Goal: Use online tool/utility: Use online tool/utility

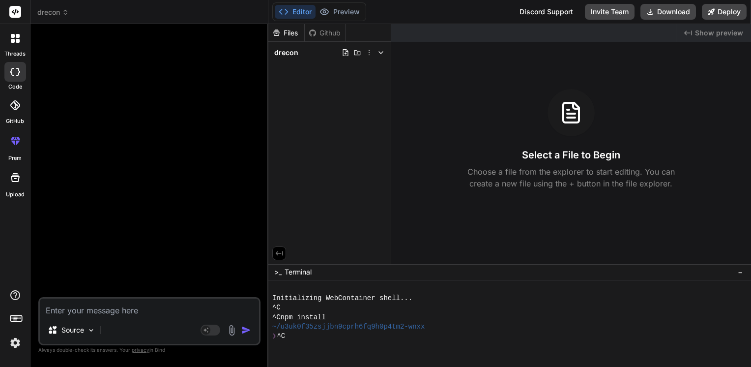
click at [18, 15] on rect at bounding box center [15, 12] width 12 height 12
click at [91, 309] on textarea at bounding box center [149, 307] width 219 height 18
click at [91, 309] on textarea "To enrich screen reader interactions, please activate Accessibility in Grammarl…" at bounding box center [149, 307] width 219 height 18
click at [83, 308] on textarea "To enrich screen reader interactions, please activate Accessibility in Grammarl…" at bounding box center [149, 307] width 219 height 18
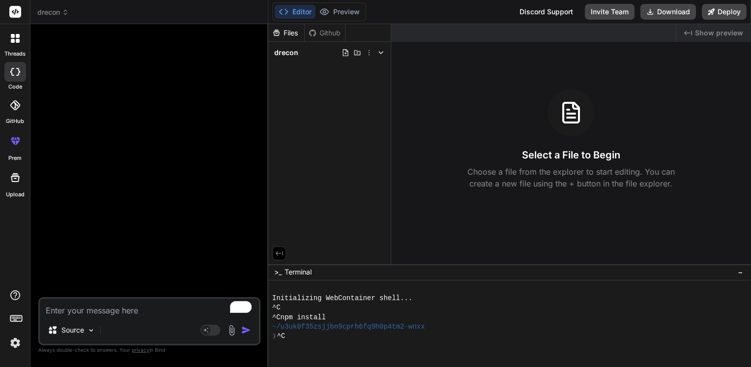
type textarea "g"
type textarea "x"
type textarea "ge"
type textarea "x"
type textarea "gen"
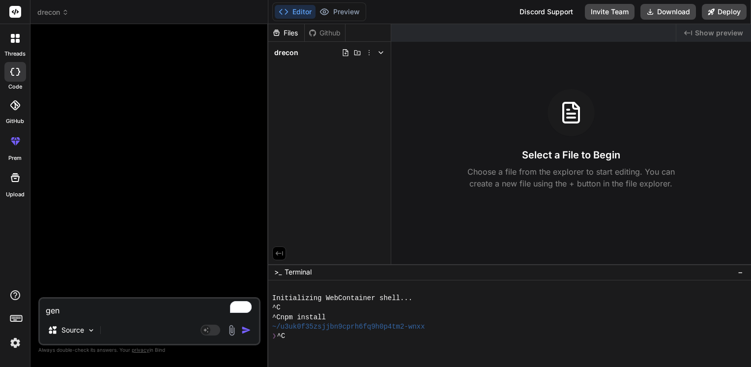
type textarea "x"
type textarea "gene"
type textarea "x"
type textarea "gener"
type textarea "x"
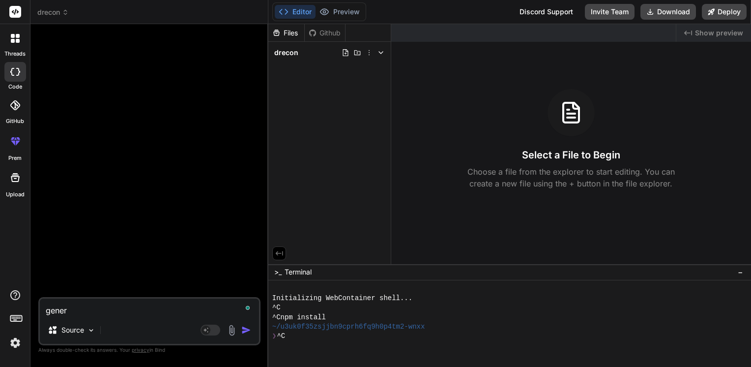
type textarea "genera"
type textarea "x"
type textarea "generat"
type textarea "x"
type textarea "generate"
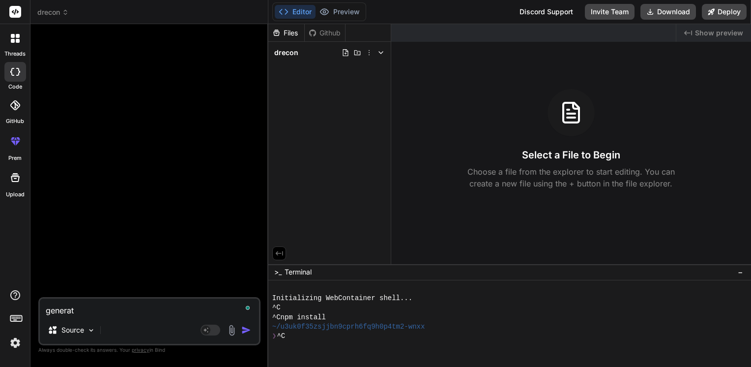
type textarea "x"
type textarea "generate"
type textarea "x"
type textarea "generate a"
type textarea "x"
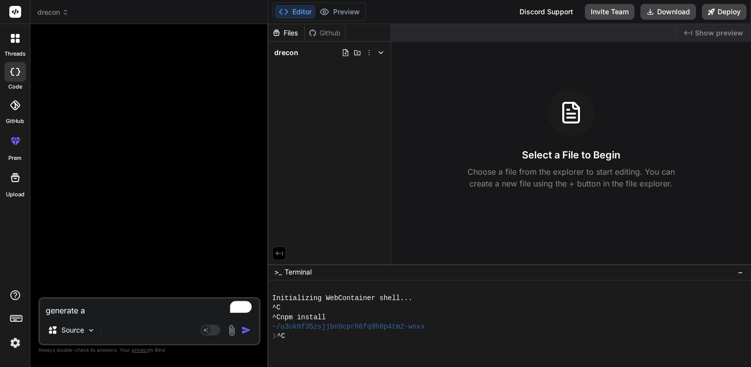
type textarea "generate an"
type textarea "x"
type textarea "generate an"
type textarea "x"
type textarea "generate an a"
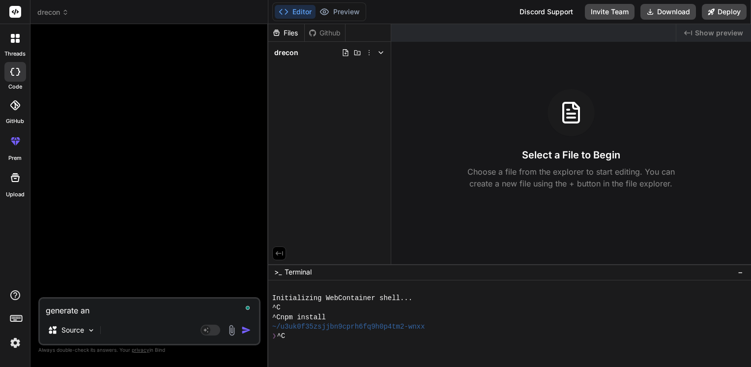
type textarea "x"
type textarea "generate an ap"
type textarea "x"
type textarea "generate an app"
type textarea "x"
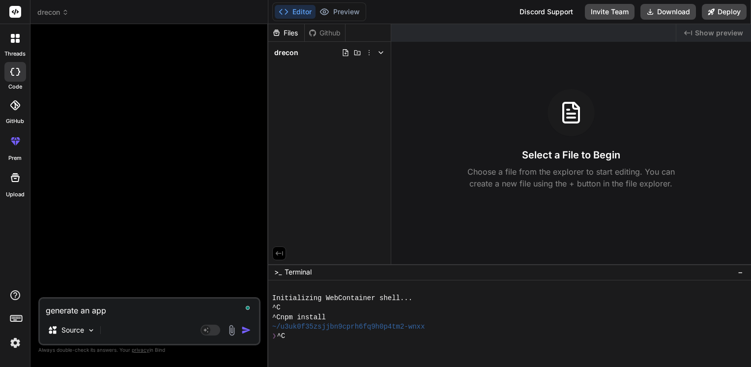
type textarea "generate an app"
type textarea "x"
type textarea "generate an app t"
type textarea "x"
type textarea "generate an app th"
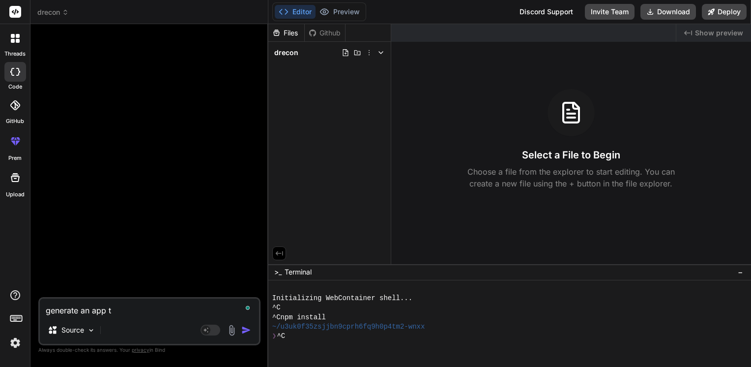
type textarea "x"
type textarea "generate an app tha"
type textarea "x"
type textarea "generate an app that"
type textarea "x"
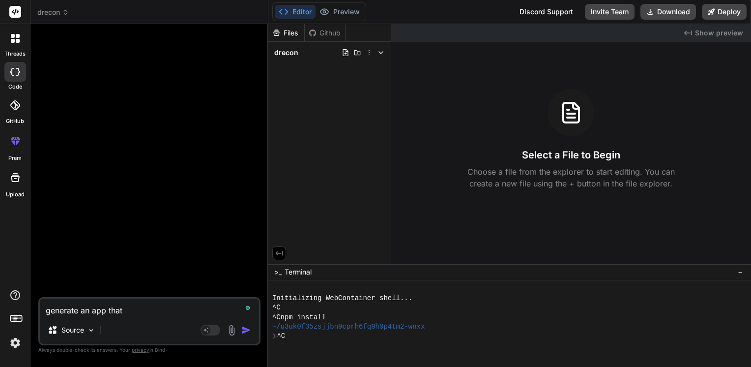
type textarea "generate an app that"
type textarea "x"
type textarea "generate an app that w"
type textarea "x"
type textarea "generate an app that wh"
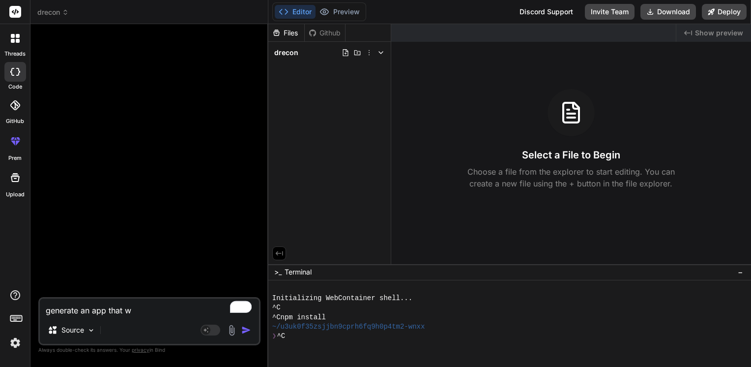
type textarea "x"
type textarea "generate an app that whe"
type textarea "x"
type textarea "generate an app that when"
type textarea "x"
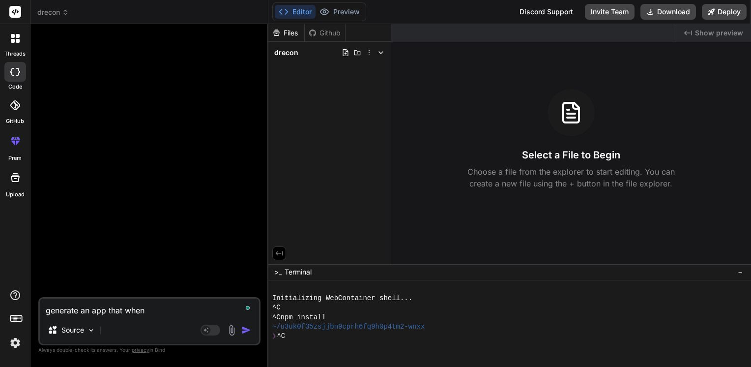
type textarea "generate an app that when"
type textarea "x"
type textarea "generate an app that when t"
type textarea "x"
type textarea "generate an app that when th"
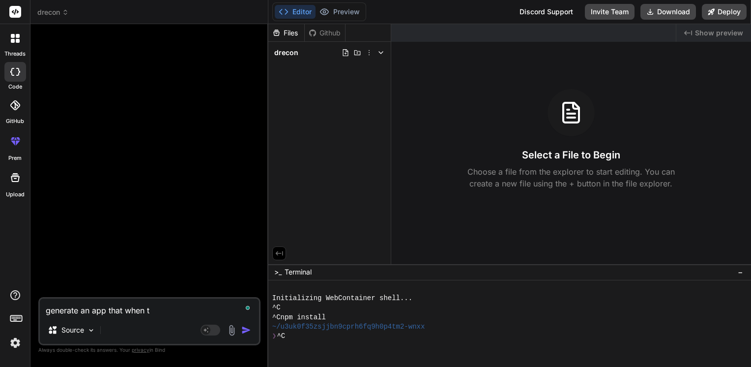
type textarea "x"
type textarea "generate an app that when t"
type textarea "x"
type textarea "generate an app that when"
type textarea "x"
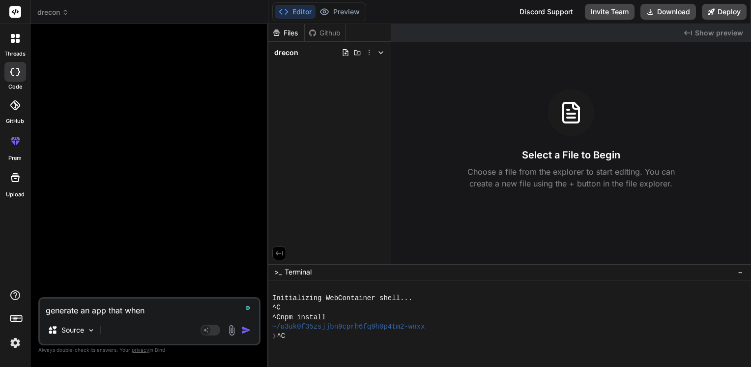
type textarea "generate an app that when"
type textarea "x"
type textarea "generate an app that when"
type textarea "x"
type textarea "generate an app that when y"
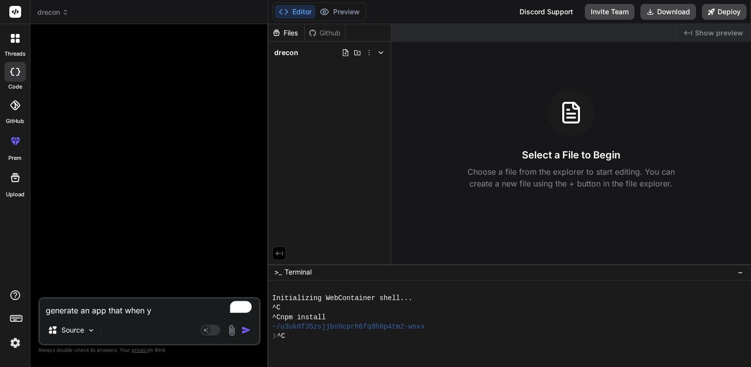
type textarea "x"
type textarea "generate an app that when yo"
type textarea "x"
type textarea "generate an app that when you"
type textarea "x"
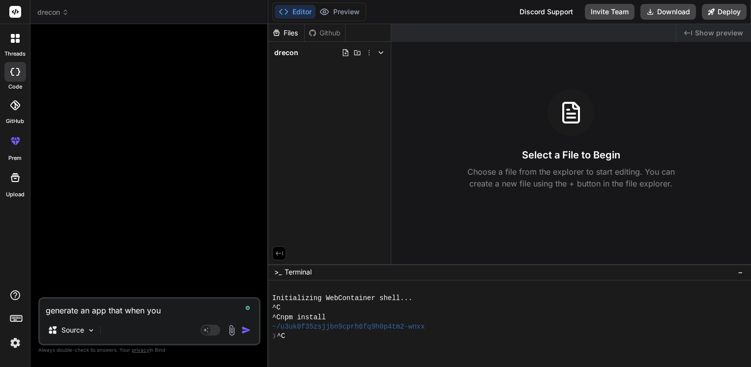
type textarea "generate an app that when you"
type textarea "x"
type textarea "generate an app that when you c"
type textarea "x"
type textarea "generate an app that when you cl"
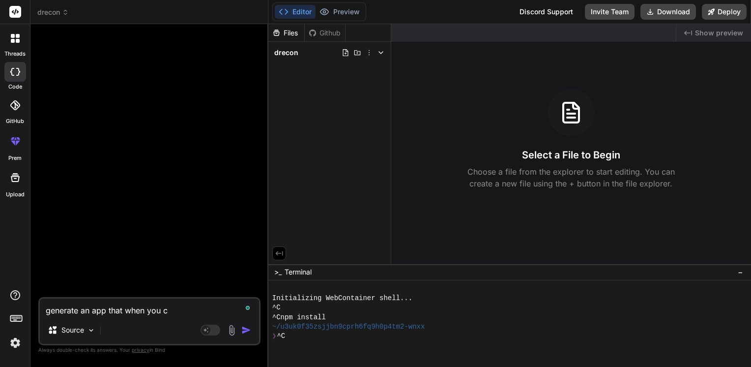
type textarea "x"
type textarea "generate an app that when you clo"
type textarea "x"
type textarea "generate an app that when you clos"
type textarea "x"
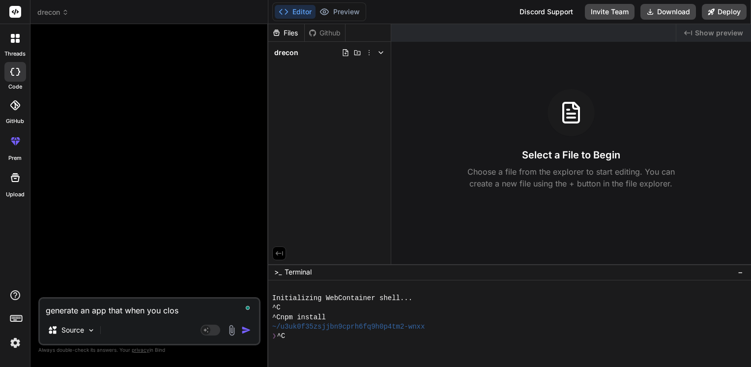
type textarea "generate an app that when you closk"
type textarea "x"
type textarea "generate an app that when you clos"
type textarea "x"
type textarea "generate an app that when you clo"
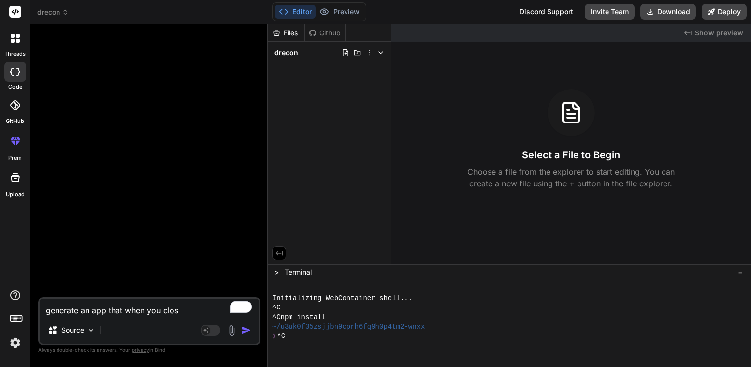
type textarea "x"
type textarea "generate an app that when you cl"
type textarea "x"
type textarea "generate an app that when you cli"
type textarea "x"
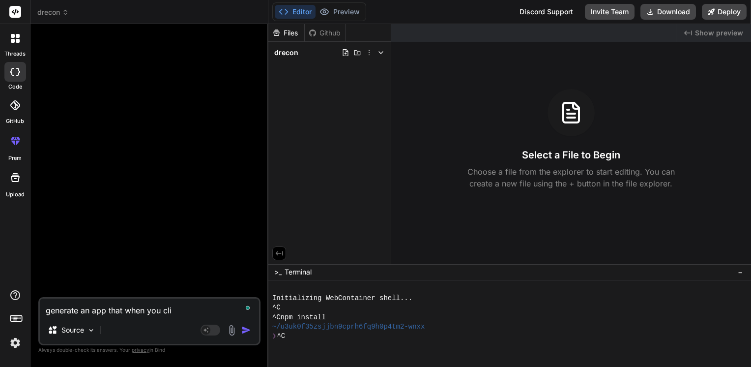
type textarea "generate an app that when you clic"
type textarea "x"
type textarea "generate an app that when you click"
type textarea "x"
type textarea "generate an app that when you click"
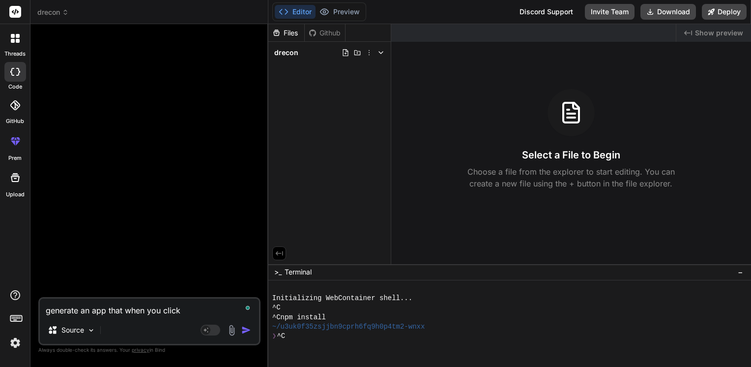
type textarea "x"
type textarea "generate an app that when you click c"
type textarea "x"
type textarea "generate an app that when you click cu"
type textarea "x"
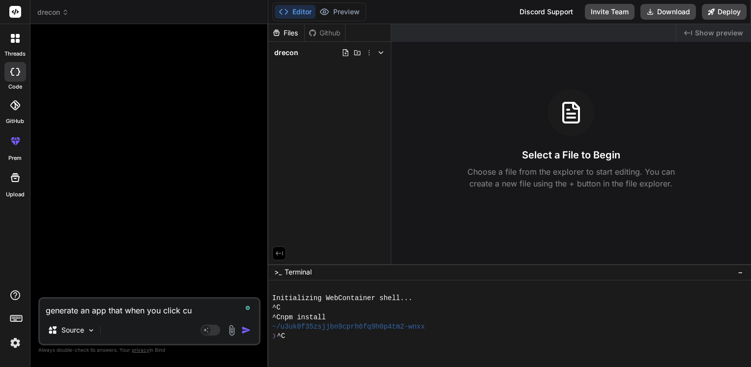
type textarea "generate an app that when you click cus"
type textarea "x"
type textarea "generate an app that when you click cust"
type textarea "x"
type textarea "generate an app that when you click custo"
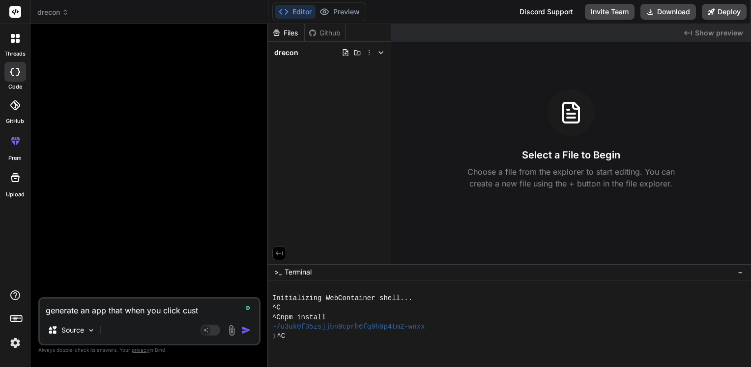
type textarea "x"
type textarea "generate an app that when you click custom"
type textarea "x"
type textarea "generate an app that when you click custome"
type textarea "x"
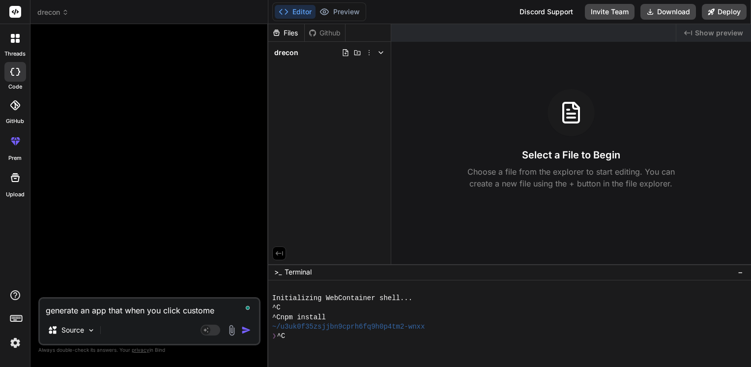
type textarea "generate an app that when you click customer"
type textarea "x"
type textarea "generate an app that when you click customers"
type textarea "x"
type textarea "generate an app that when you click customers"
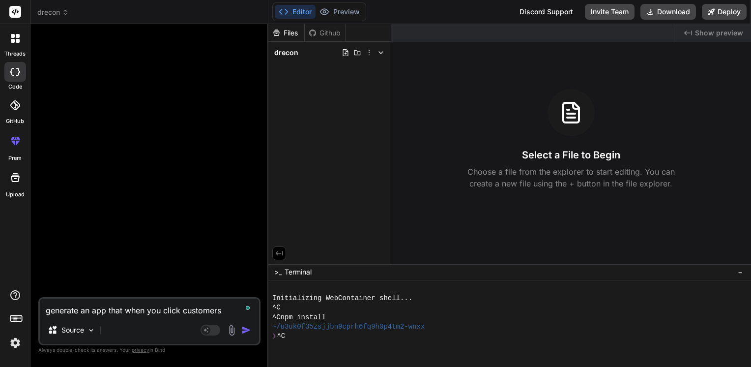
type textarea "x"
type textarea "generate an app that when you click customers s"
type textarea "x"
type textarea "generate an app that when you click customers sy"
type textarea "x"
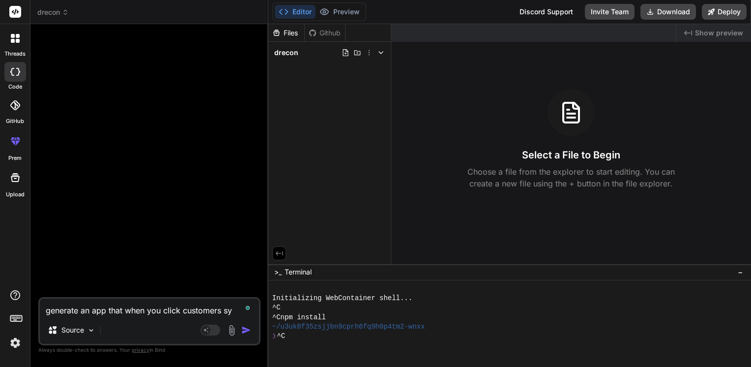
type textarea "generate an app that when you click customers sym"
type textarea "x"
type textarea "generate an app that when you click customers symt"
type textarea "x"
type textarea "generate an app that when you click customers symto"
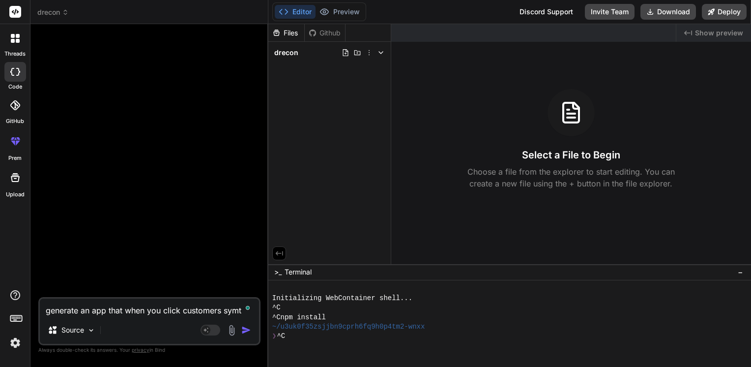
type textarea "x"
type textarea "generate an app that when you click customers symtop"
type textarea "x"
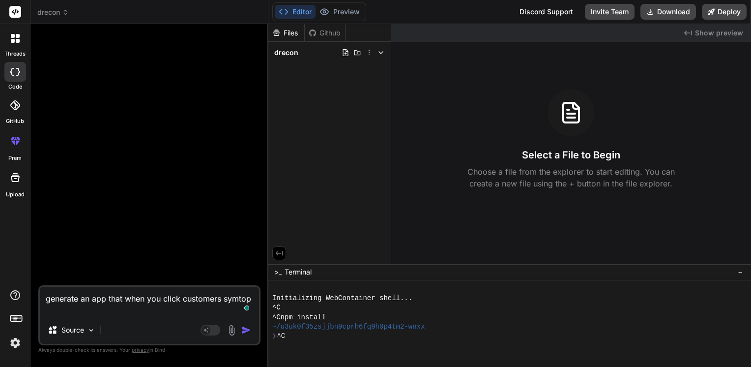
type textarea "generate an app that when you click customers symtopm"
type textarea "x"
type textarea "generate an app that when you click customers symtopms"
type textarea "x"
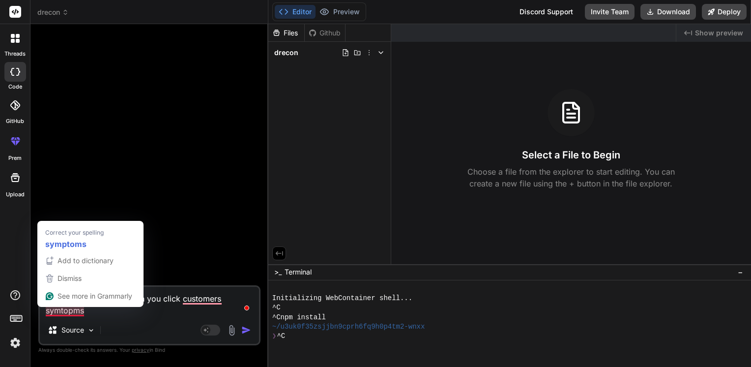
click at [74, 312] on textarea "generate an app that when you click customers symtopms" at bounding box center [149, 302] width 219 height 30
type textarea "generate an app that when you click customers symptoms"
type textarea "x"
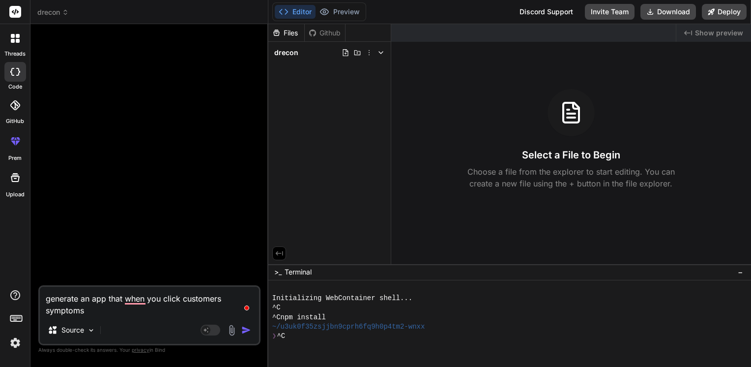
click at [222, 300] on textarea "generate an app that when you click customers symptoms" at bounding box center [149, 302] width 219 height 30
type textarea "generate an app that when you click customer symptoms"
type textarea "x"
type textarea "generate an app that when you click custome symptoms"
type textarea "x"
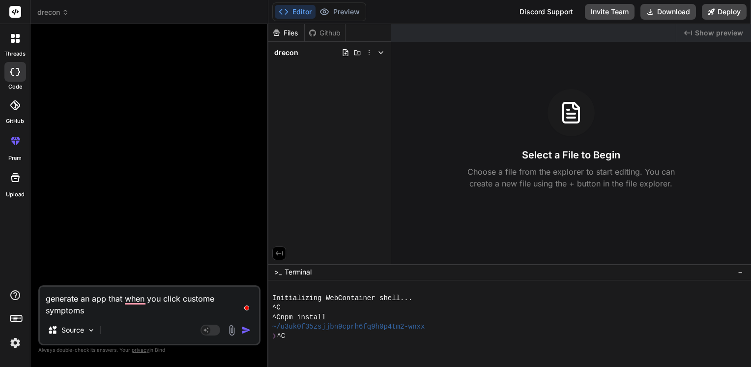
type textarea "generate an app that when you click custom symptoms"
type textarea "x"
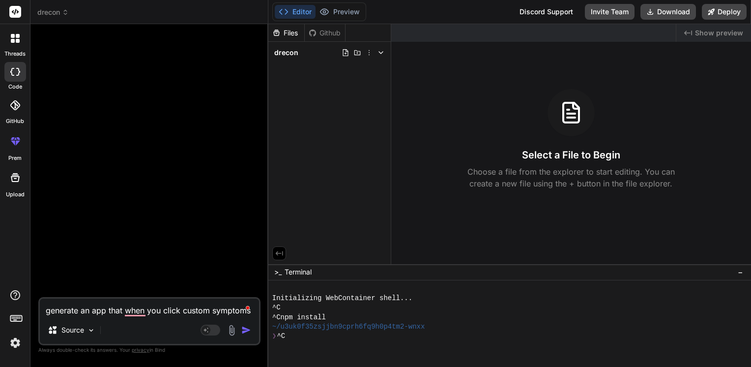
type textarea "generate an app that when you click custo symptoms"
type textarea "x"
type textarea "generate an app that when you click cust symptoms"
type textarea "x"
type textarea "generate an app that when you click cus symptoms"
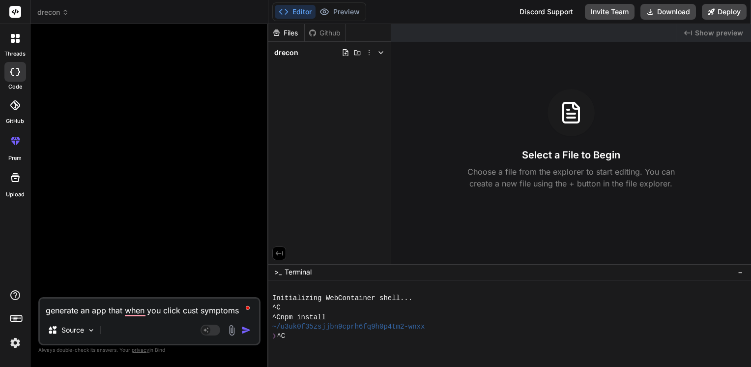
type textarea "x"
type textarea "generate an app that when you click cu symptoms"
type textarea "x"
type textarea "generate an app that when you click c symptoms"
type textarea "x"
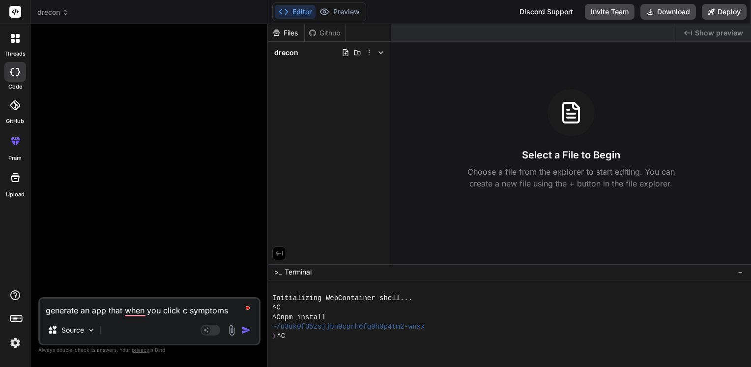
type textarea "generate an app that when you click symptoms"
type textarea "x"
type textarea "generate an app that when you click p symptoms"
type textarea "x"
type textarea "generate an app that when you click pa symptoms"
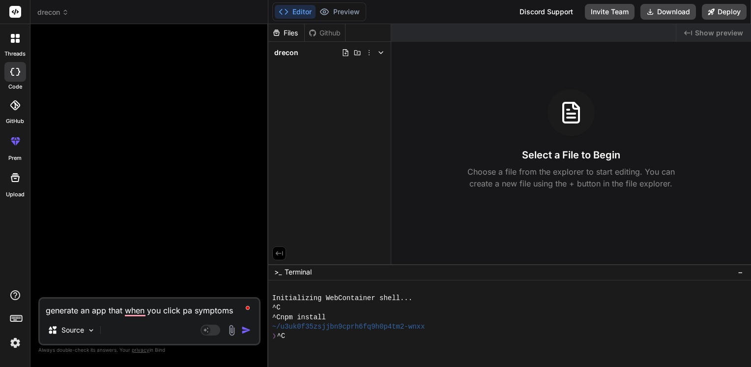
type textarea "x"
type textarea "generate an app that when you click pat symptoms"
type textarea "x"
type textarea "generate an app that when you click pati symptoms"
type textarea "x"
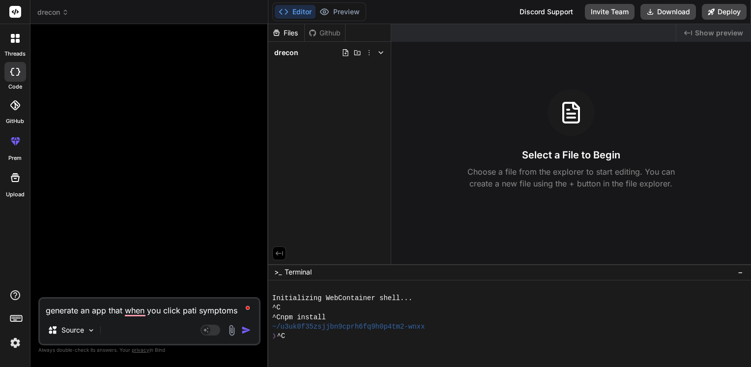
type textarea "generate an app that when you click patie symptoms"
type textarea "x"
type textarea "generate an app that when you click patien symptoms"
type textarea "x"
type textarea "generate an app that when you click patient symptoms"
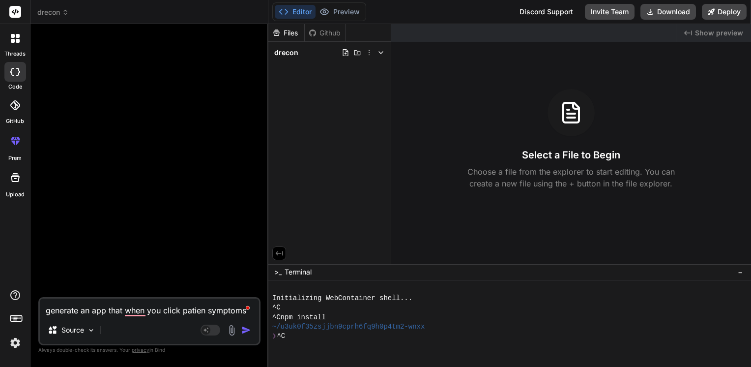
type textarea "x"
type textarea "generate an app that when you click patients symptoms"
type textarea "x"
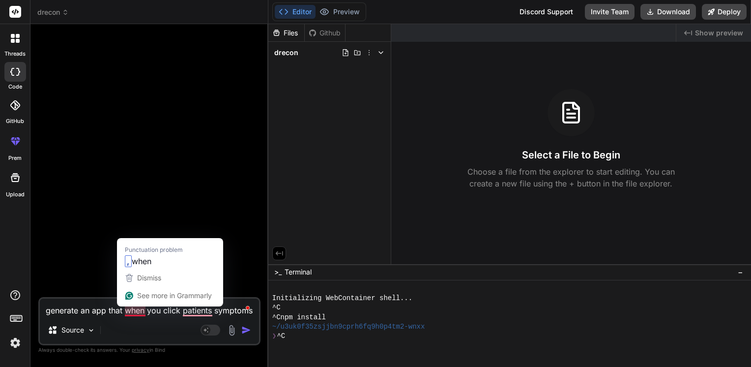
type textarea "generate an app that, when you click patients symptoms"
type textarea "x"
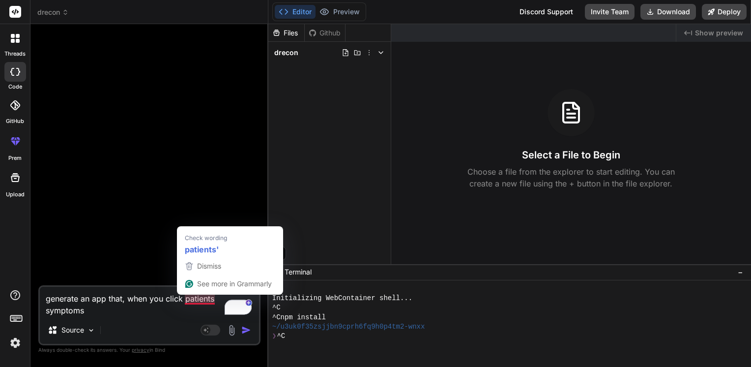
type textarea "generate an app that, when you click patients' symptoms"
type textarea "x"
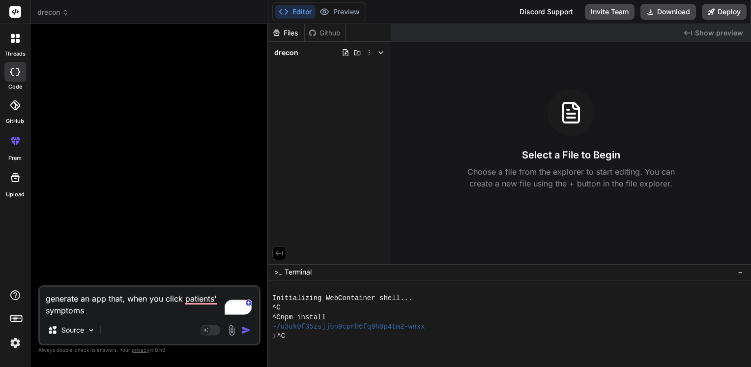
click at [108, 312] on textarea "generate an app that, when you click patients' symptoms" at bounding box center [149, 302] width 219 height 30
type textarea "generate an app that, when you click patients' symptoms"
type textarea "x"
type textarea "generate an app that, when you click patients' symptoms i"
type textarea "x"
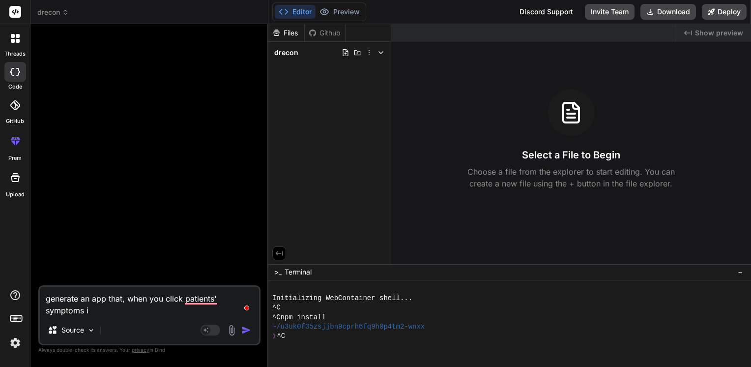
type textarea "generate an app that, when you click patients' symptoms it"
type textarea "x"
type textarea "generate an app that, when you click patients' symptoms it"
type textarea "x"
type textarea "generate an app that, when you click patients' symptoms it w"
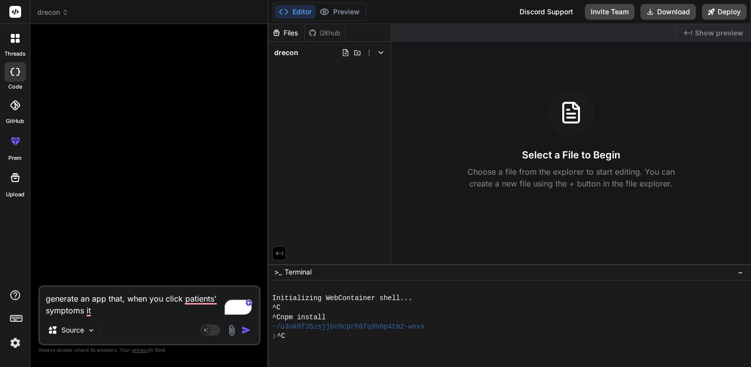
type textarea "x"
type textarea "generate an app that, when you click patients' symptoms it wr"
type textarea "x"
type textarea "generate an app that, when you click patients' symptoms it wri"
type textarea "x"
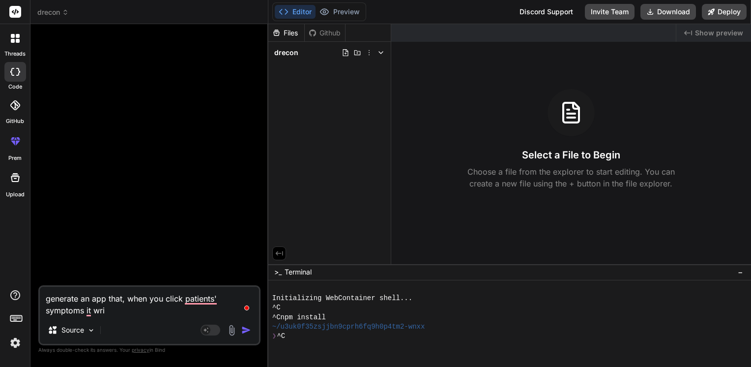
type textarea "generate an app that, when you click patients' symptoms it writ"
type textarea "x"
type textarea "generate an app that, when you click patients' symptoms it write"
type textarea "x"
type textarea "generate an app that, when you click patients' symptoms it write"
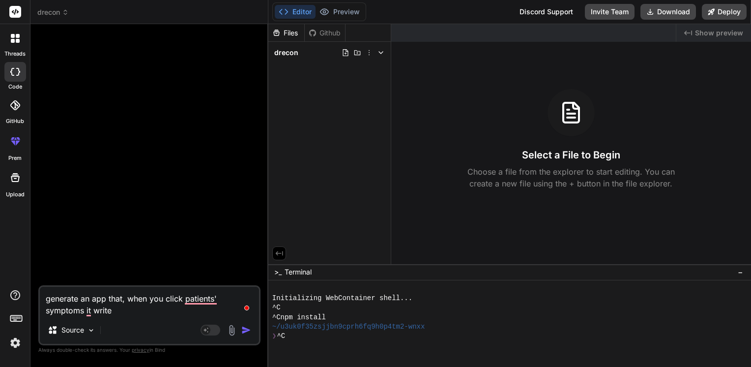
type textarea "x"
type textarea "generate an app that, when you click patients' symptoms it write"
type textarea "x"
type textarea "generate an app that, when you click patients' symptoms it writes"
type textarea "x"
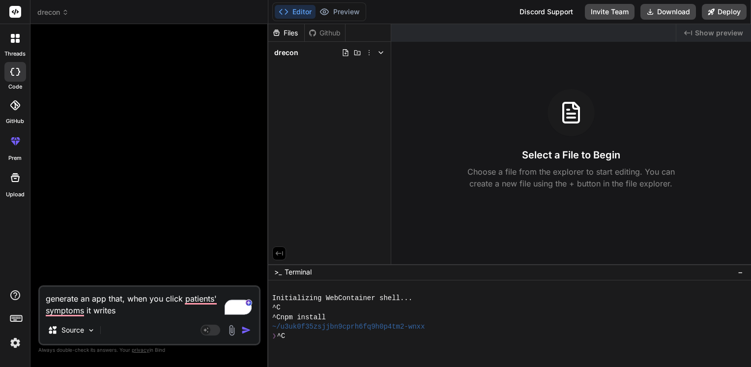
type textarea "generate an app that, when you click patients' symptoms it writes"
type textarea "x"
type textarea "generate an app that, when you click patients' symptoms it writes t"
type textarea "x"
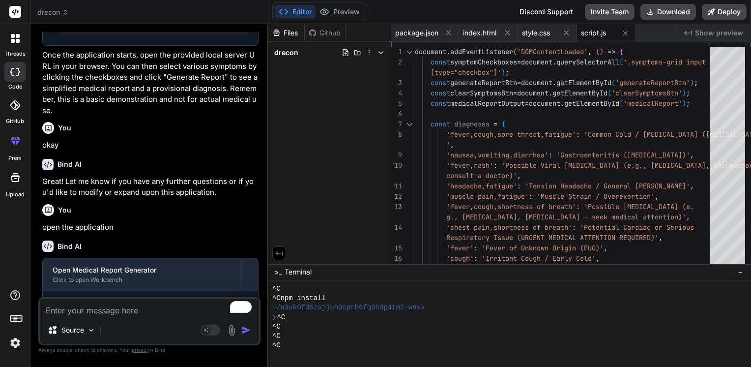
scroll to position [456, 0]
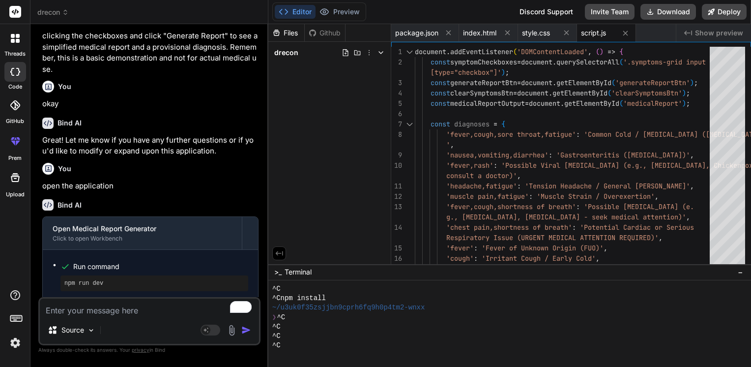
click at [174, 228] on div "Open Medical Report Generator" at bounding box center [142, 229] width 179 height 10
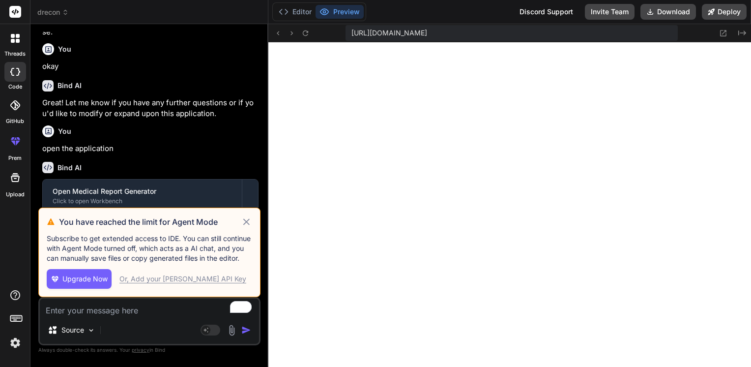
scroll to position [368, 0]
click at [246, 222] on icon at bounding box center [246, 221] width 6 height 6
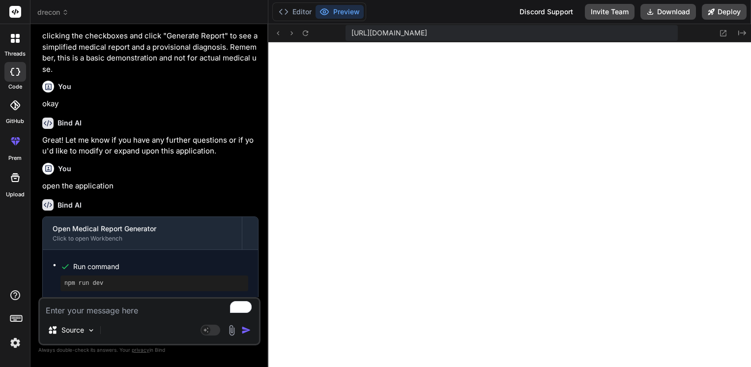
click at [112, 308] on textarea "To enrich screen reader interactions, please activate Accessibility in Grammarl…" at bounding box center [149, 307] width 219 height 18
type textarea "x"
type textarea "a"
type textarea "x"
type textarea "al"
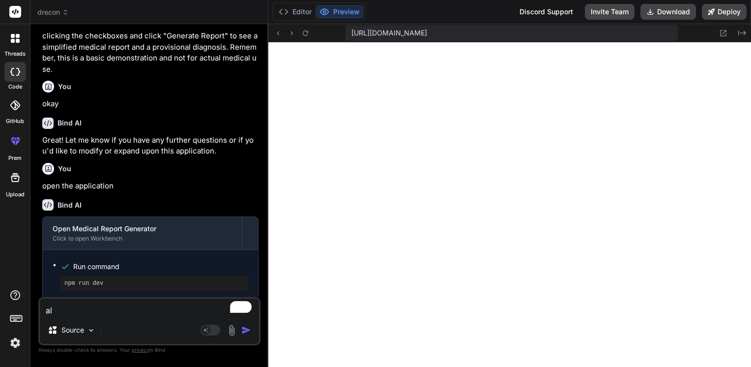
type textarea "x"
type textarea "all"
type textarea "x"
type textarea "allo"
type textarea "x"
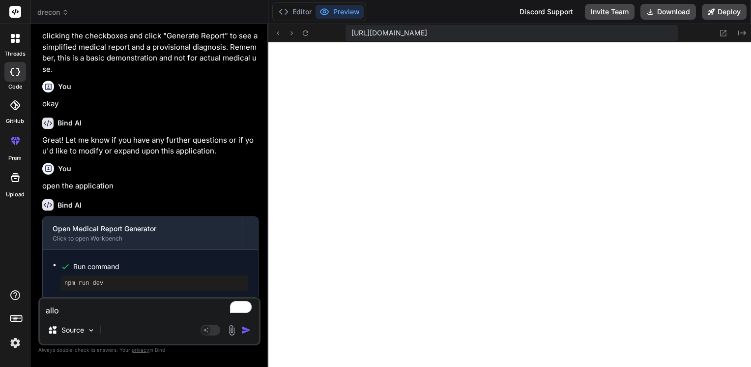
type textarea "allow"
type textarea "x"
type textarea "allow"
type textarea "x"
type textarea "allow s"
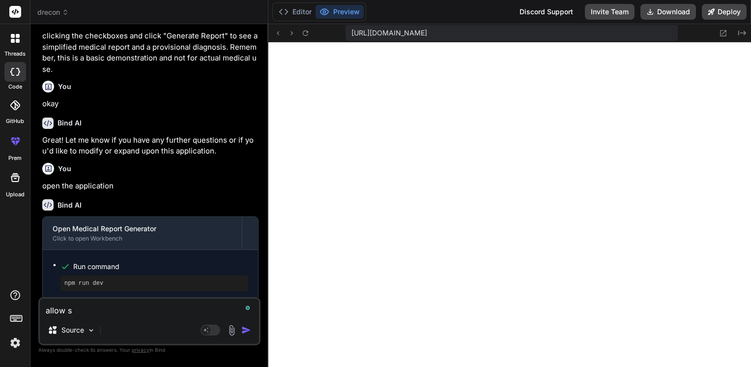
type textarea "x"
type textarea "allow sy"
type textarea "x"
type textarea "allow sym"
type textarea "x"
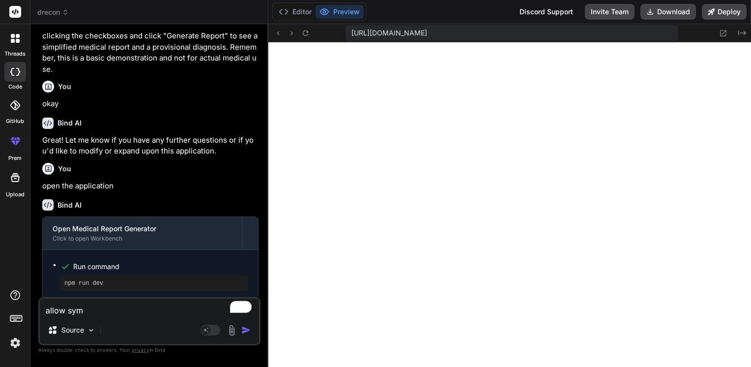
type textarea "allow symt"
type textarea "x"
type textarea "allow symto"
type textarea "x"
type textarea "allow symt"
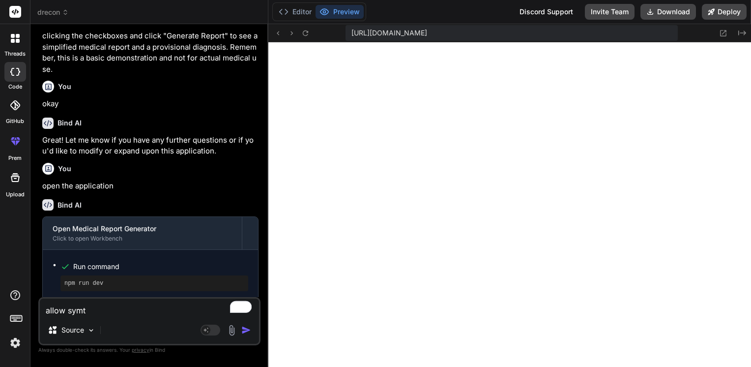
type textarea "x"
type textarea "allow sym"
type textarea "x"
type textarea "allow symp"
type textarea "x"
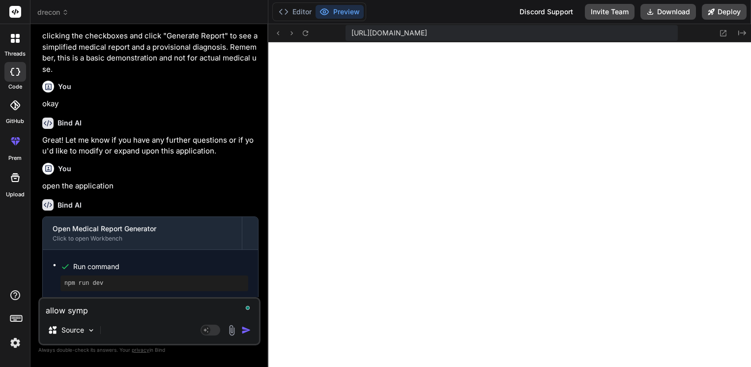
type textarea "allow sympt"
type textarea "x"
type textarea "allow sympto"
type textarea "x"
type textarea "allow symptom"
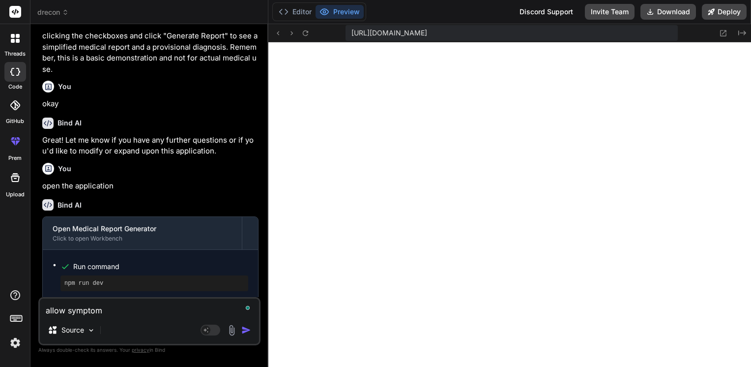
type textarea "x"
type textarea "allow symptoms"
type textarea "x"
type textarea "allow symptoms"
type textarea "x"
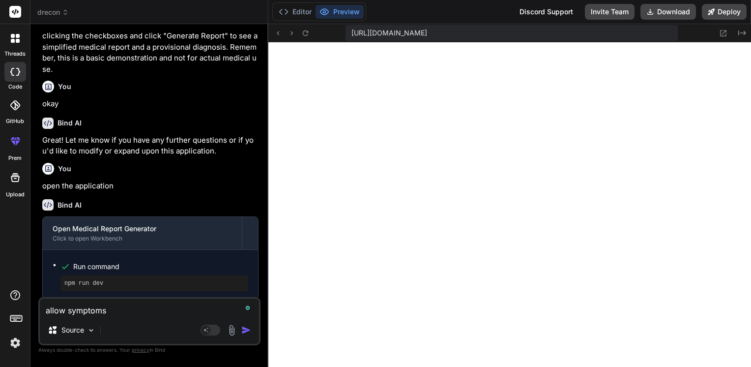
type textarea "allow symptoms t"
type textarea "x"
type textarea "allow symptoms to"
type textarea "x"
type textarea "allow symptoms to"
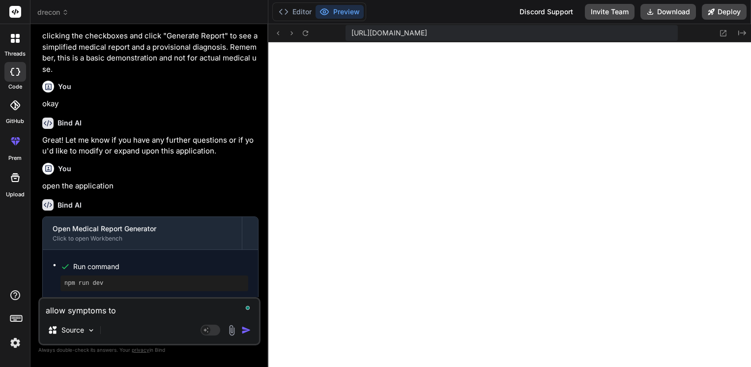
type textarea "x"
type textarea "allow symptoms to b"
type textarea "x"
type textarea "allow symptoms to be"
type textarea "x"
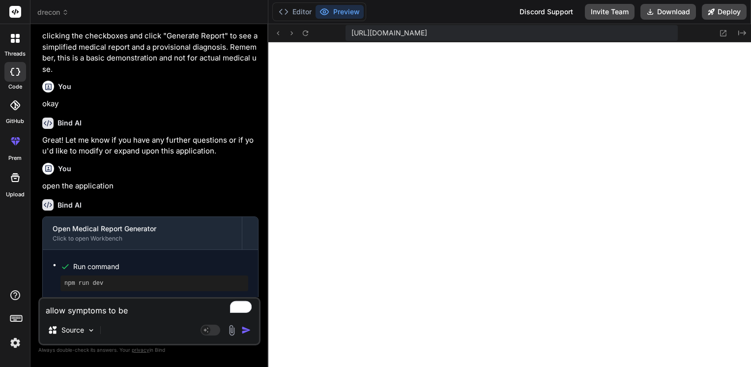
type textarea "allow symptoms to be"
type textarea "x"
type textarea "allow symptoms to be u"
type textarea "x"
type textarea "allow symptoms to be up"
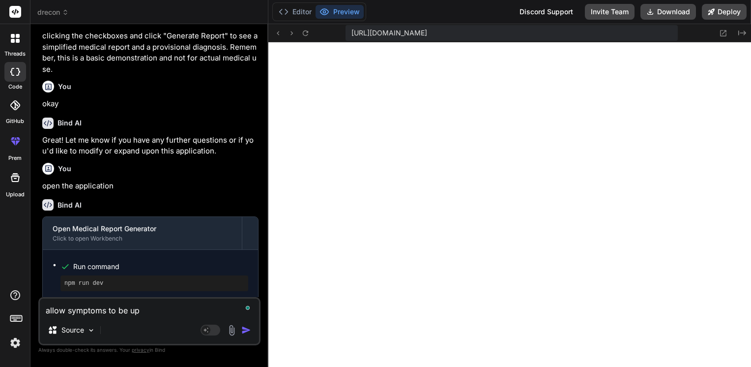
type textarea "x"
type textarea "allow symptoms to be upl"
type textarea "x"
type textarea "allow symptoms to be uplo"
type textarea "x"
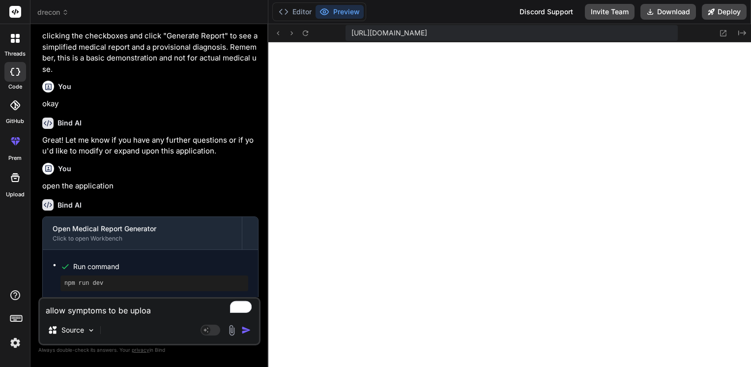
type textarea "allow symptoms to be upload"
type textarea "x"
type textarea "allow symptoms to be uploade"
type textarea "x"
type textarea "allow symptoms to be uploaded"
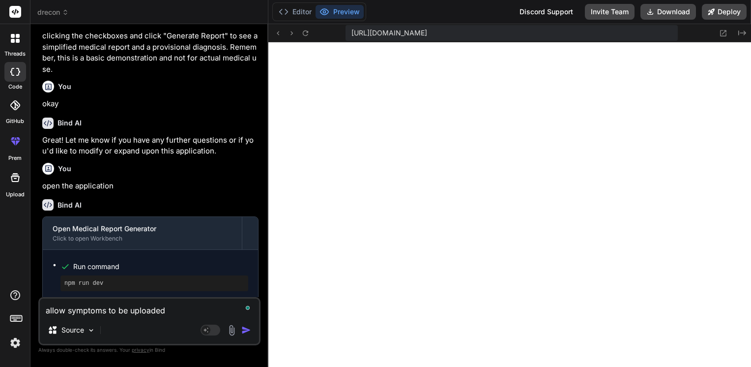
type textarea "x"
type textarea "allow symptoms to be uploaded"
type textarea "x"
type textarea "allow symptoms to be uploaded m"
type textarea "x"
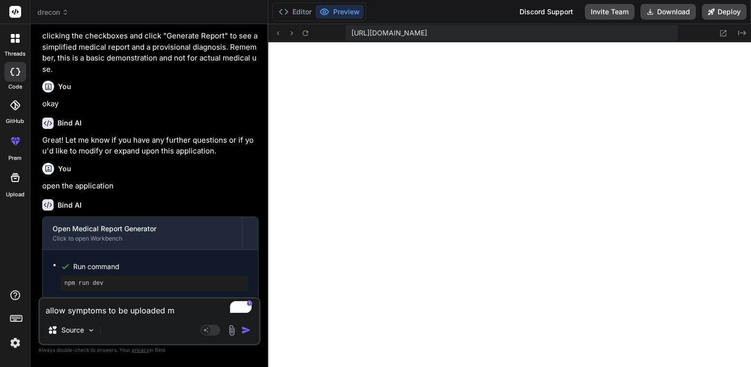
type textarea "allow symptoms to be uploaded"
type textarea "x"
type textarea "allow symptoms to be uploaded a"
type textarea "x"
type textarea "allow symptoms to be uploaded"
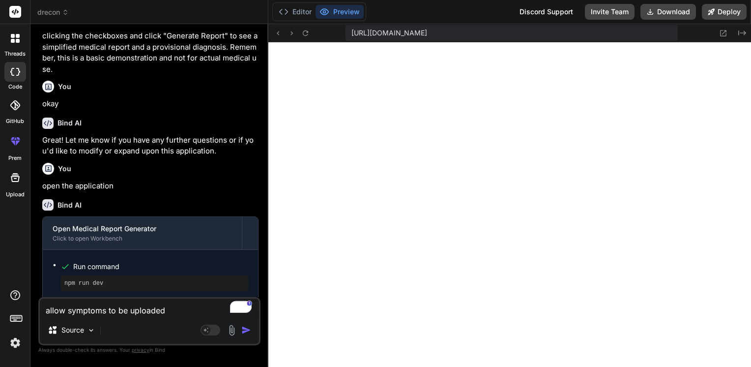
type textarea "x"
type textarea "allow symptoms to be uploaded"
type textarea "x"
type textarea "allow symptoms to be uploade"
type textarea "x"
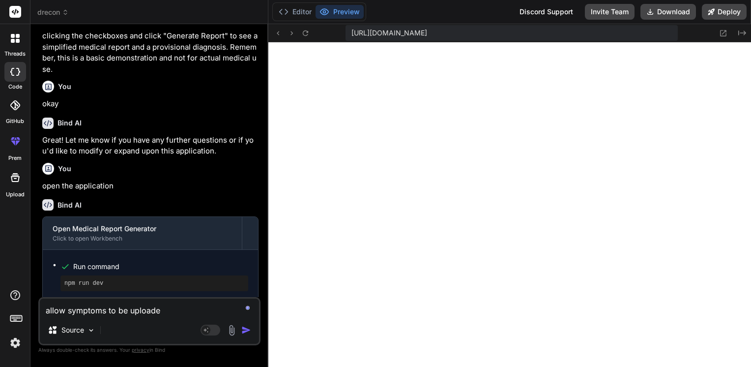
type textarea "allow symptoms to be upload"
type textarea "x"
type textarea "allow symptoms to be uploa"
type textarea "x"
type textarea "allow symptoms to be uplo"
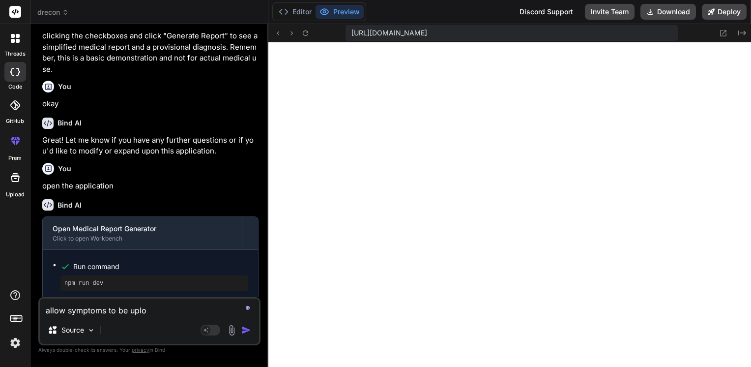
type textarea "x"
type textarea "allow symptoms to be upl"
type textarea "x"
type textarea "allow symptoms to be up"
type textarea "x"
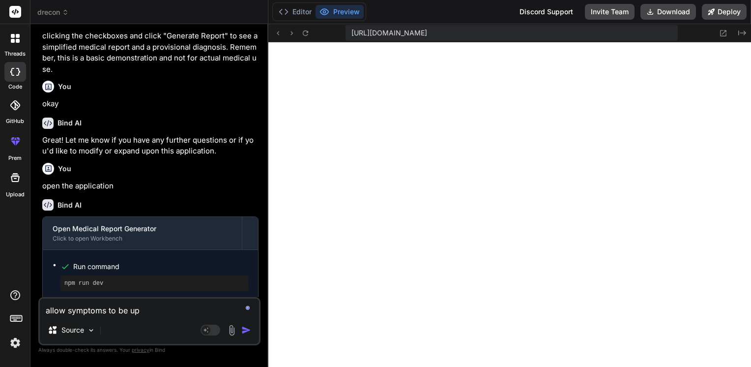
type textarea "allow symptoms to be u"
type textarea "x"
type textarea "allow symptoms to be"
type textarea "x"
type textarea "allow symptoms to be"
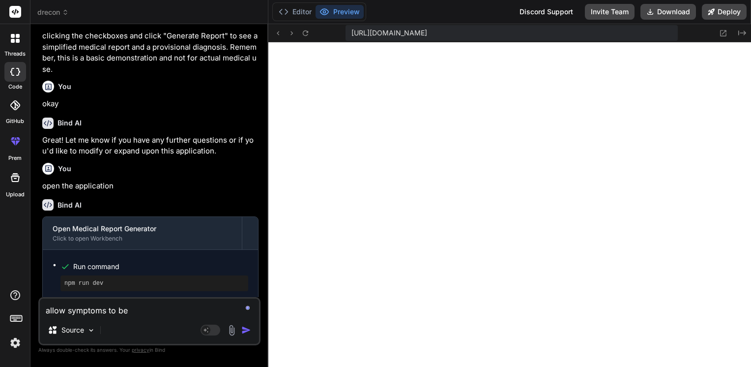
type textarea "x"
type textarea "allow symptoms to b"
type textarea "x"
type textarea "allow symptoms to"
type textarea "x"
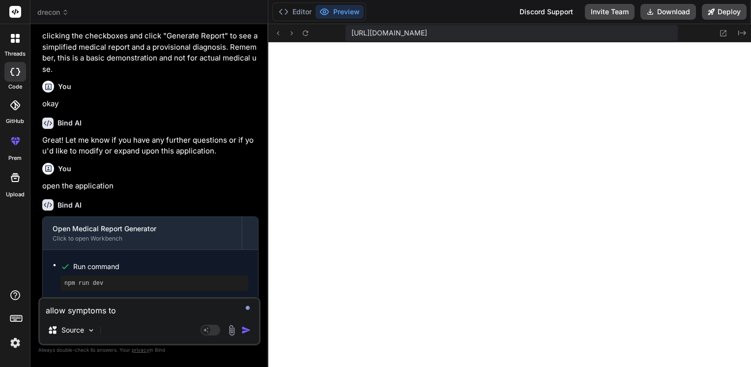
type textarea "allow symptoms to"
type textarea "x"
type textarea "allow symptoms"
type textarea "x"
type textarea "allow symptoms s"
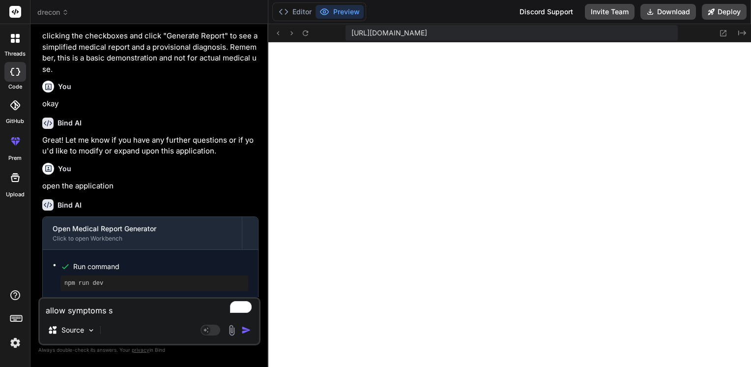
type textarea "x"
type textarea "allow symptoms se"
type textarea "x"
type textarea "allow symptoms sea"
type textarea "x"
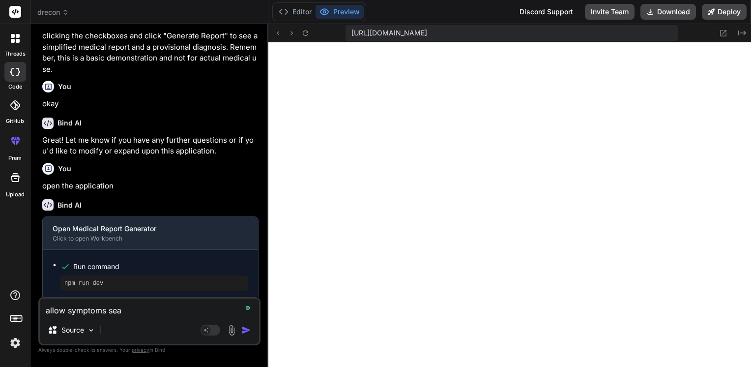
type textarea "allow symptoms sear"
type textarea "x"
type textarea "allow symptoms searc"
type textarea "x"
type textarea "allow symptoms search"
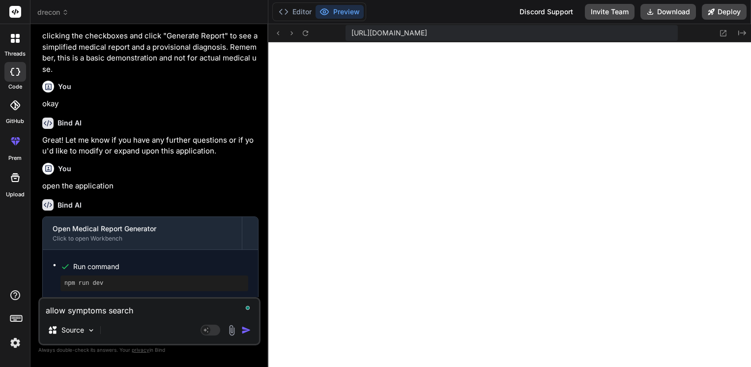
type textarea "x"
type textarea "allow symptoms search"
type textarea "x"
type textarea "allow symptoms search o"
type textarea "x"
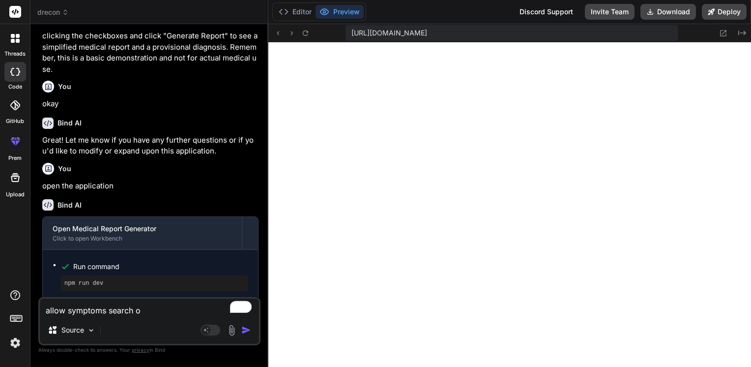
type textarea "allow symptoms search of"
type textarea "x"
type textarea "allow symptoms search of"
type textarea "x"
type textarea "allow symptoms search of s"
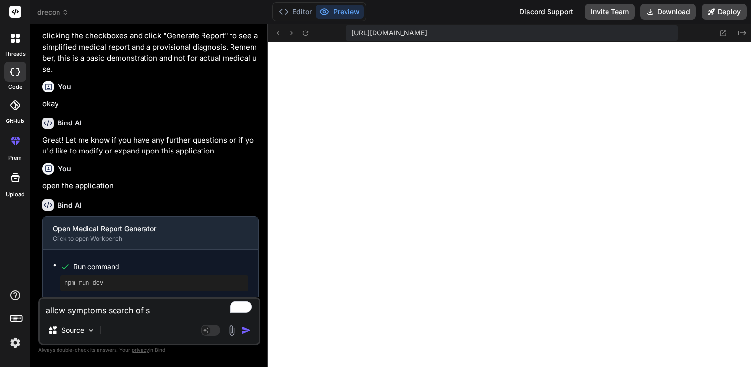
type textarea "x"
type textarea "allow symptoms search of sy"
type textarea "x"
type textarea "allow symptoms search of sym"
type textarea "x"
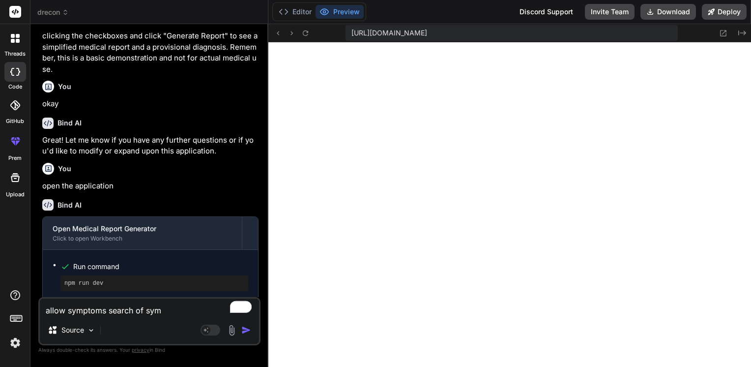
type textarea "allow symptoms search of symp"
type textarea "x"
type textarea "allow symptoms search of sympt"
type textarea "x"
type textarea "allow symptoms search of sympto"
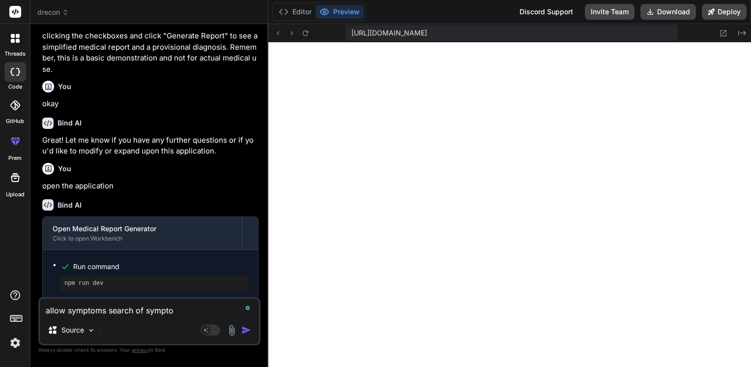
type textarea "x"
type textarea "allow symptoms search of symptop"
type textarea "x"
type textarea "allow symptoms search of symptops"
type textarea "x"
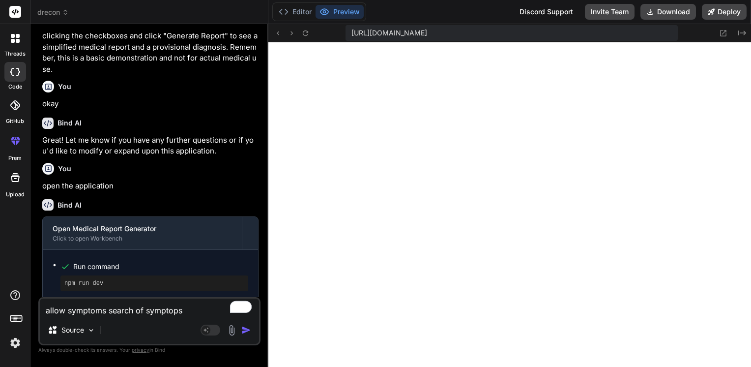
type textarea "allow symptoms search of symptop"
type textarea "x"
type textarea "allow symptoms search of sympto"
type textarea "x"
type textarea "allow symptoms search of symptom"
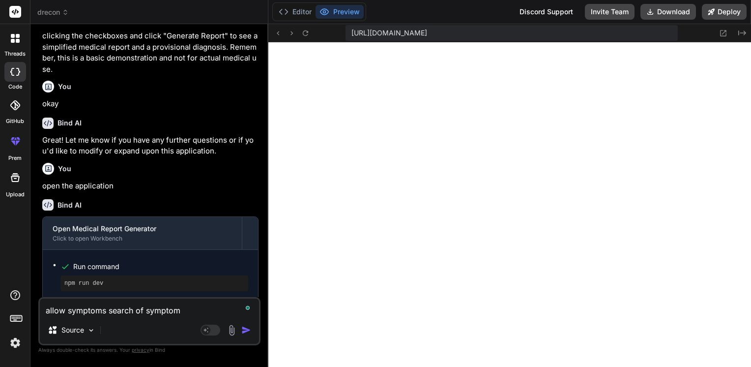
type textarea "x"
type textarea "allow symptoms search of symptoms"
type textarea "x"
type textarea "allow symptoms search of symptoms"
type textarea "x"
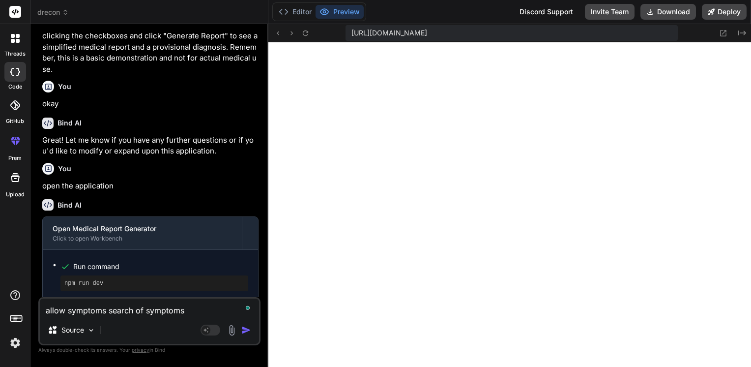
type textarea "allow symptoms search of symptoms w"
type textarea "x"
type textarea "allow symptoms search of symptoms wh"
type textarea "x"
type textarea "allow symptoms search of symptoms who"
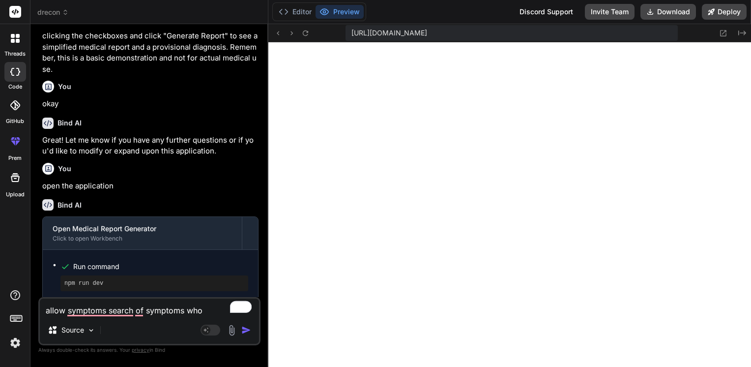
type textarea "x"
type textarea "allow symptoms search of symptoms whos"
type textarea "x"
type textarea "allow symptoms search of symptoms whose"
type textarea "x"
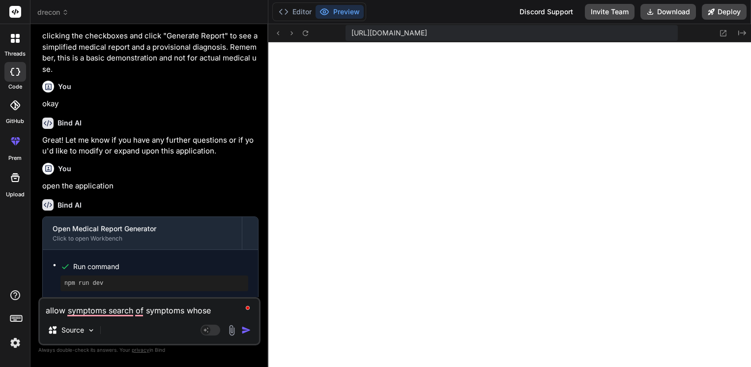
type textarea "allow symptoms search of symptoms whose"
type textarea "x"
type textarea "allow symptoms search of symptoms whose m"
type textarea "x"
type textarea "allow symptoms search of symptoms whose me"
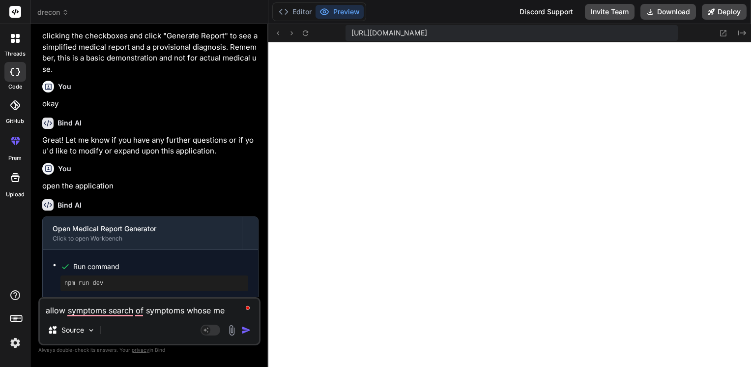
type textarea "x"
type textarea "allow symptoms search of symptoms whose med"
type textarea "x"
type textarea "allow symptoms search of symptoms whose medi"
type textarea "x"
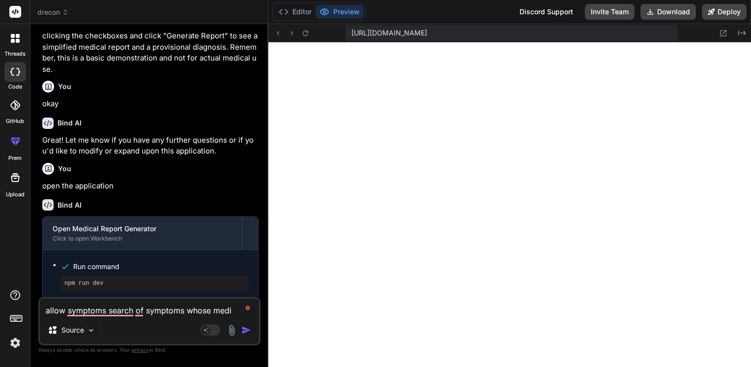
type textarea "allow symptoms search of symptoms whose medic"
type textarea "x"
type textarea "allow symptoms search of symptoms whose medica"
type textarea "x"
type textarea "allow symptoms search of symptoms whose medical"
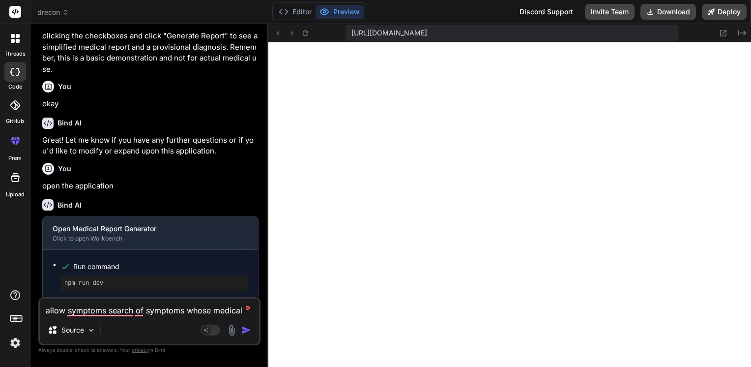
type textarea "x"
type textarea "allow symptoms search of symptoms whose medical"
type textarea "x"
type textarea "allow symptoms search of symptoms whose medical r"
type textarea "x"
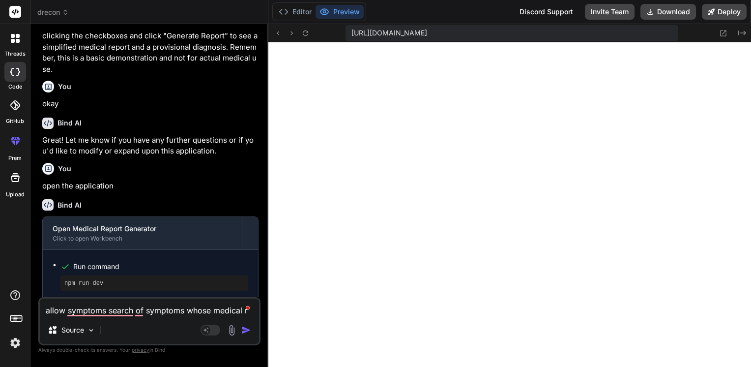
type textarea "allow symptoms search of symptoms whose medical re"
type textarea "x"
type textarea "allow symptoms search of symptoms whose medical rep"
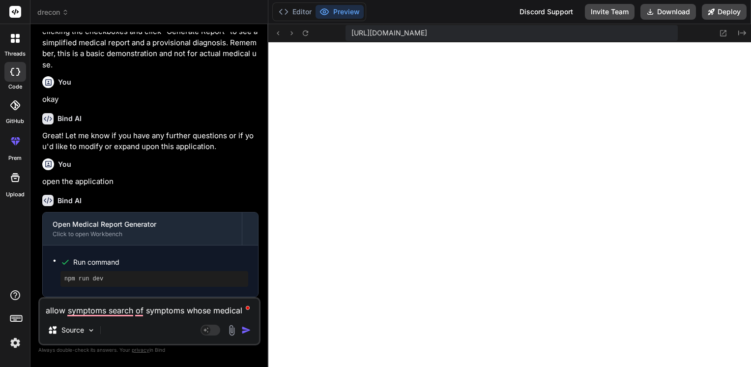
type textarea "x"
type textarea "allow symptoms search of symptoms whose medical repo"
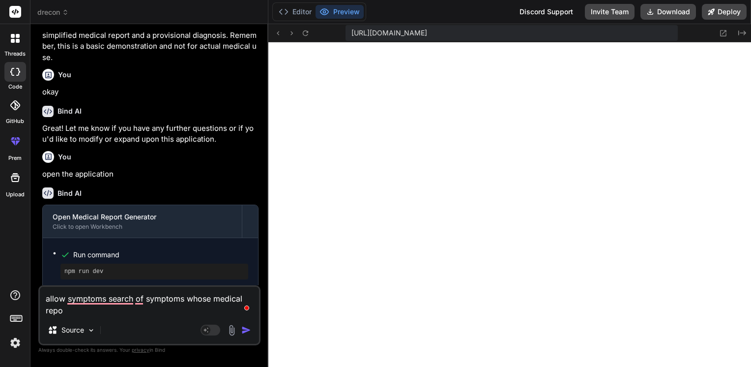
type textarea "x"
type textarea "allow symptoms search of symptoms whose medical repor"
type textarea "x"
type textarea "allow symptoms search of symptoms whose medical report"
type textarea "x"
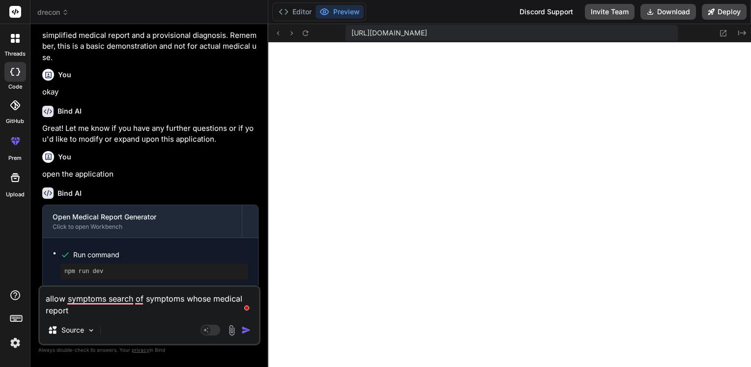
type textarea "allow symptoms search of symptoms whose medical report"
type textarea "x"
type textarea "allow symptoms search of symptoms whose medical report i"
type textarea "x"
type textarea "allow symptoms search of symptoms whose medical report is"
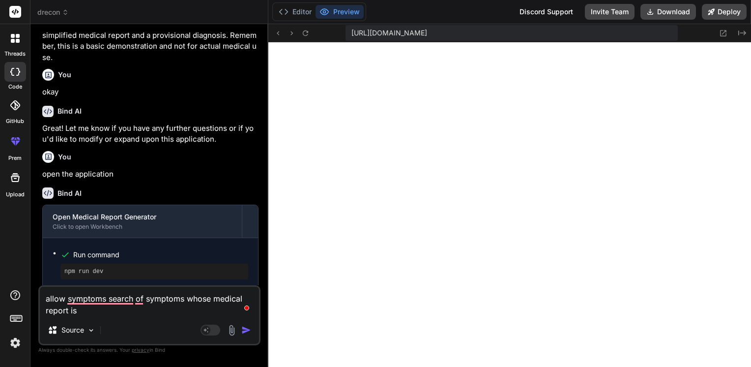
type textarea "x"
type textarea "allow symptoms search of symptoms whose medical report is"
type textarea "x"
type textarea "allow symptoms search of symptoms whose medical report is a"
type textarea "x"
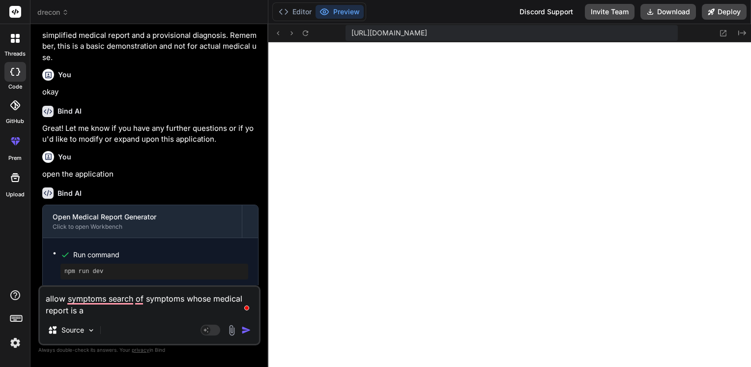
type textarea "allow symptoms search of symptoms whose medical report is ai"
click at [242, 329] on img "button" at bounding box center [246, 330] width 10 height 10
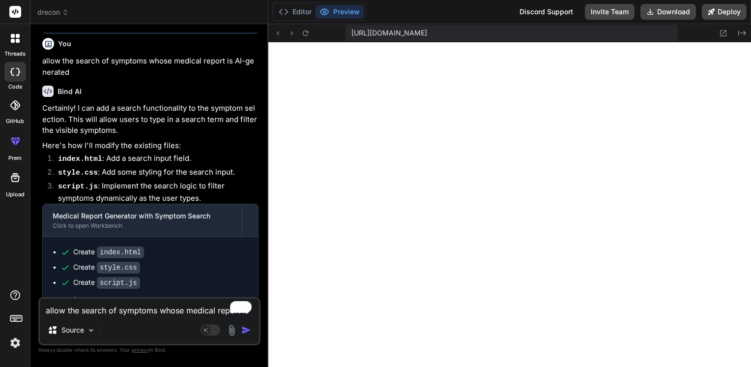
scroll to position [805, 0]
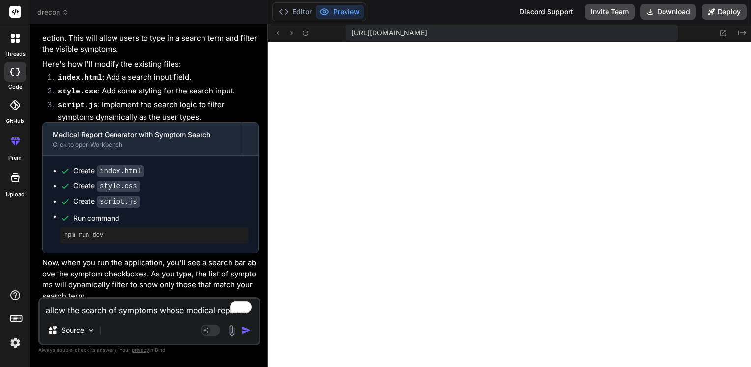
click at [93, 306] on textarea "allow the search of symptoms whose medical report is AI-generated" at bounding box center [149, 307] width 219 height 18
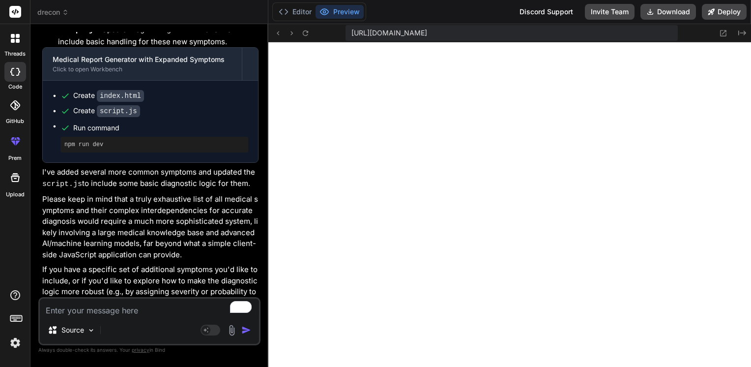
scroll to position [1300, 0]
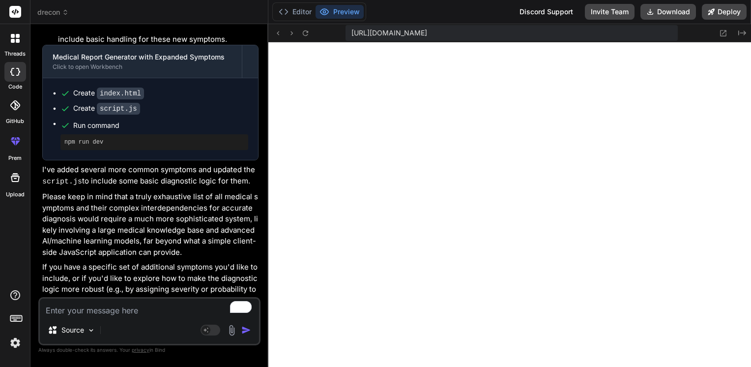
click at [77, 314] on textarea "To enrich screen reader interactions, please activate Accessibility in Grammarl…" at bounding box center [149, 307] width 219 height 18
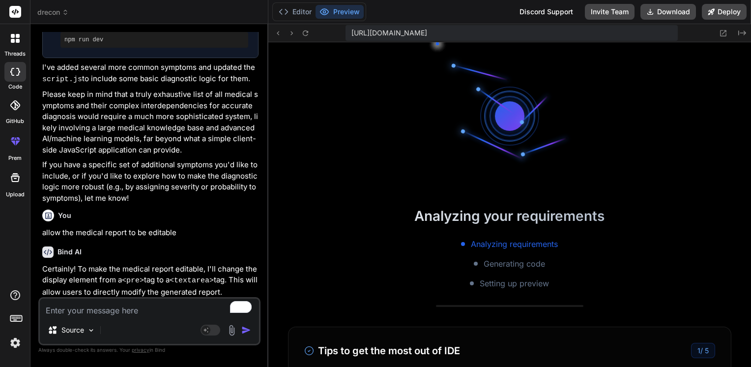
scroll to position [1454, 0]
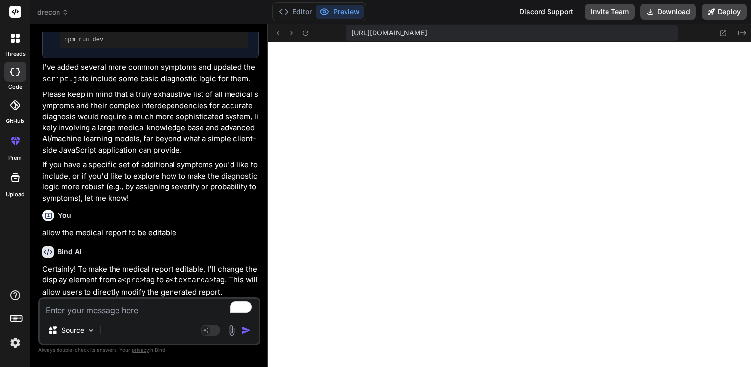
click at [152, 310] on textarea "To enrich screen reader interactions, please activate Accessibility in Grammarl…" at bounding box center [149, 307] width 219 height 18
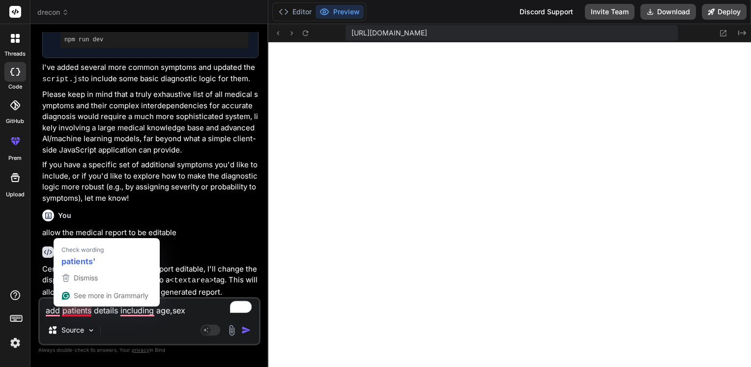
click at [84, 315] on textarea "add patients details including age,sex" at bounding box center [149, 307] width 219 height 18
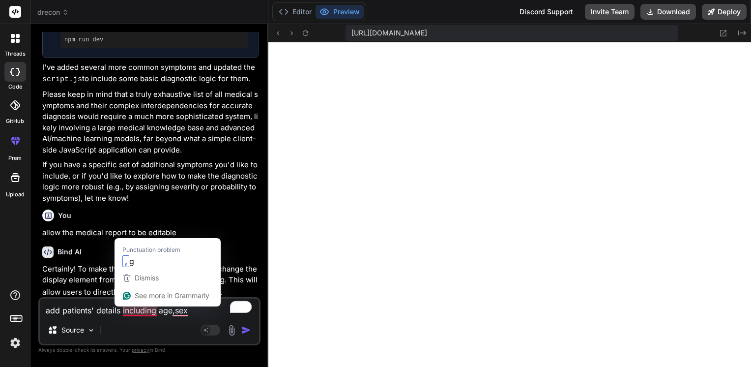
click at [136, 309] on textarea "add patients' details including age,sex" at bounding box center [149, 307] width 219 height 18
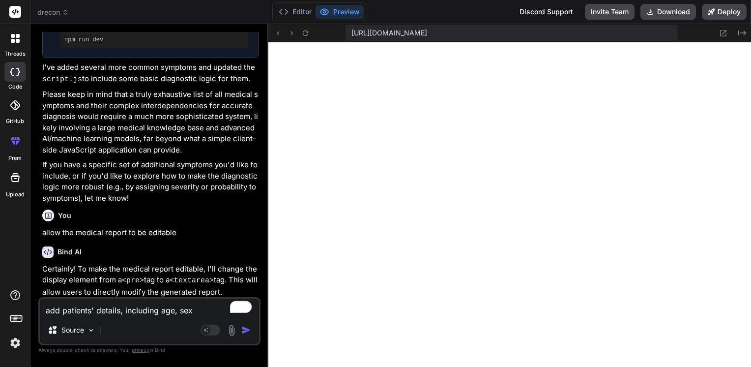
click at [193, 311] on textarea "add patients' details, including age, sex" at bounding box center [149, 307] width 219 height 18
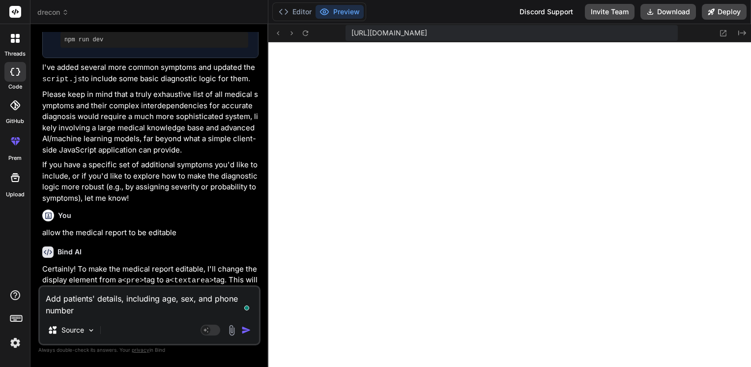
click at [77, 310] on textarea "Add patients' details, including age, sex, and phone number" at bounding box center [149, 302] width 219 height 30
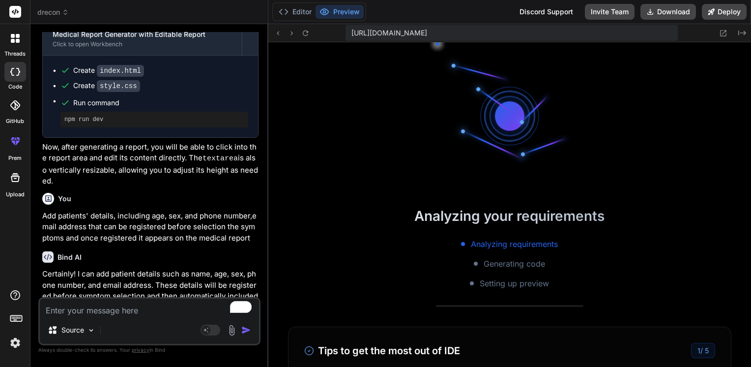
scroll to position [1821, 0]
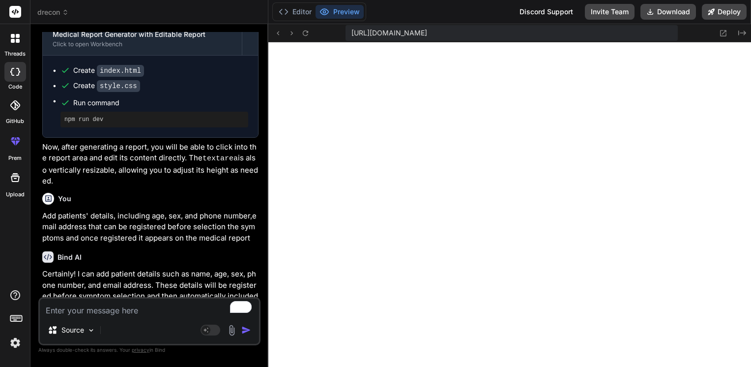
click at [110, 306] on textarea "To enrich screen reader interactions, please activate Accessibility in Grammarl…" at bounding box center [149, 307] width 219 height 18
click at [87, 311] on textarea "To enrich screen reader interactions, please activate Accessibility in Grammarl…" at bounding box center [149, 307] width 219 height 18
click at [153, 312] on textarea "in the medical report section add the following section" at bounding box center [149, 307] width 219 height 18
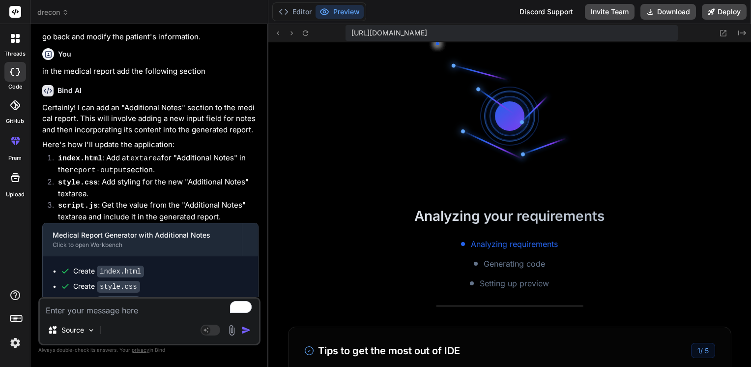
scroll to position [2190, 0]
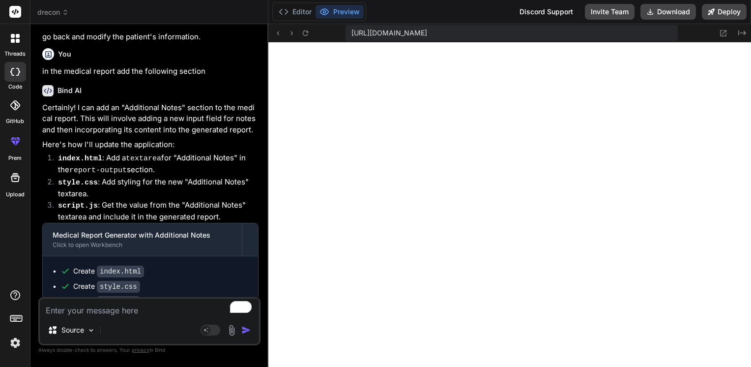
click at [76, 306] on textarea "To enrich screen reader interactions, please activate Accessibility in Grammarl…" at bounding box center [149, 307] width 219 height 18
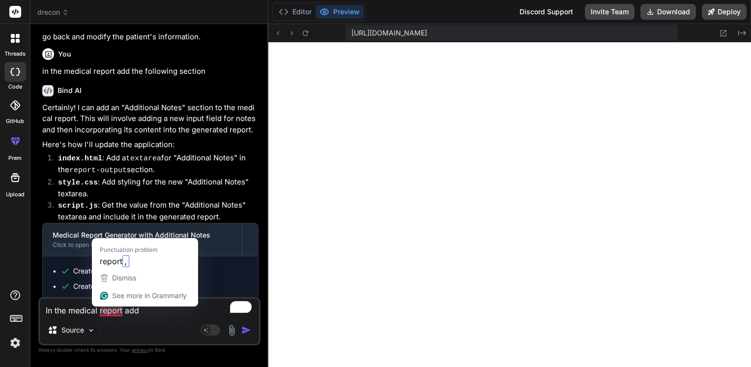
click at [103, 313] on textarea "In the medical report add" at bounding box center [149, 307] width 219 height 18
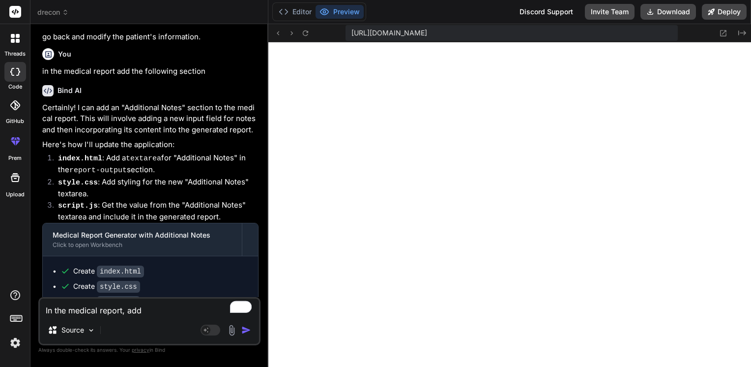
click at [147, 310] on textarea "In the medical report, add" at bounding box center [149, 307] width 219 height 18
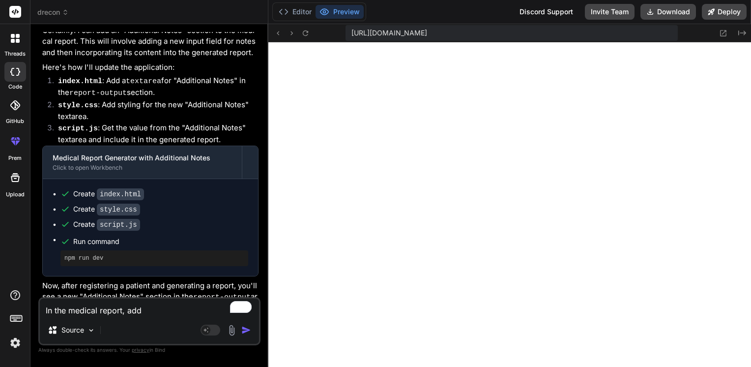
scroll to position [2604, 0]
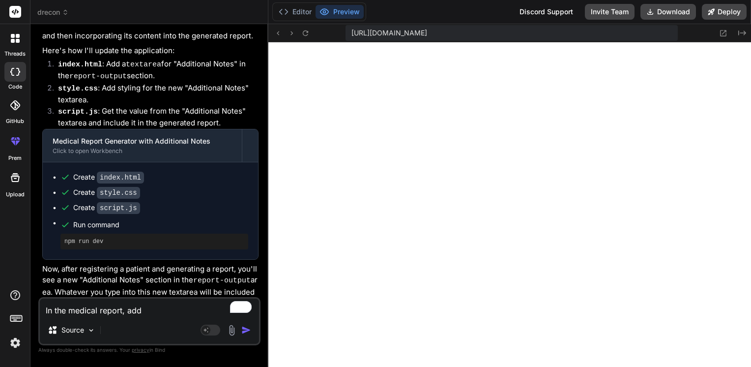
click at [158, 311] on textarea "In the medical report, add" at bounding box center [149, 307] width 219 height 18
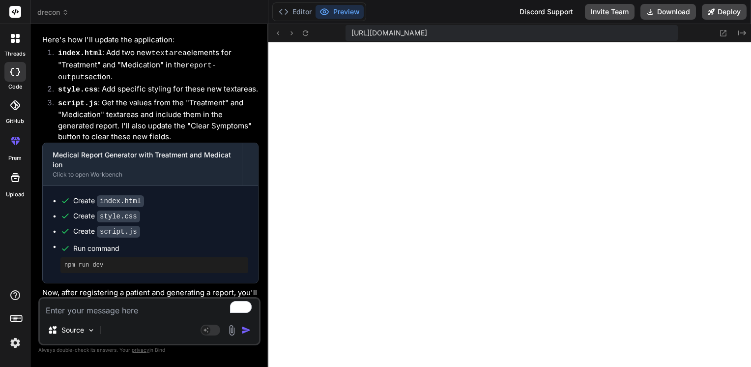
scroll to position [3027, 0]
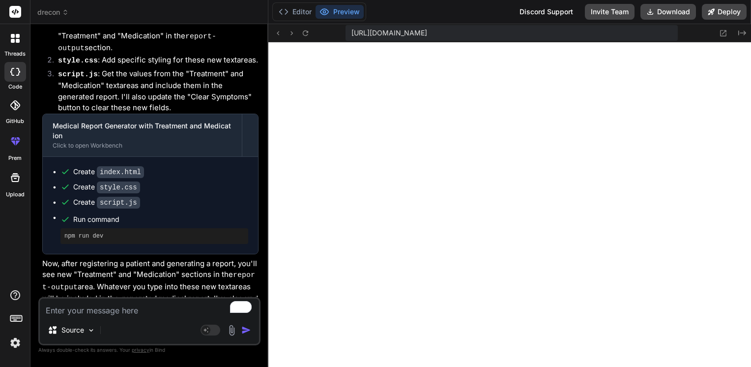
click at [136, 310] on textarea "To enrich screen reader interactions, please activate Accessibility in Grammarl…" at bounding box center [149, 307] width 219 height 18
click at [125, 312] on textarea "To enrich screen reader interactions, please activate Accessibility in Grammarl…" at bounding box center [149, 307] width 219 height 18
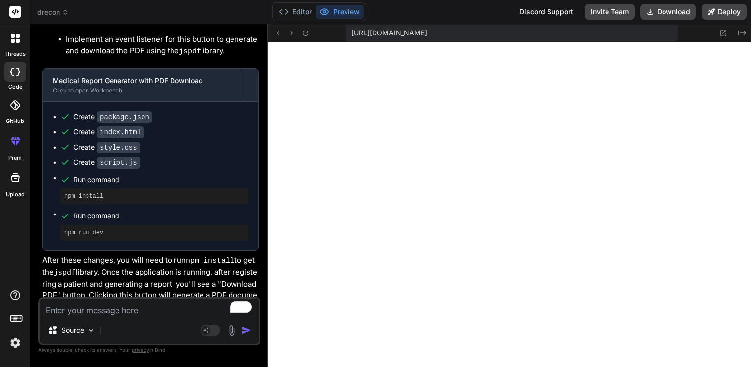
scroll to position [3106, 0]
click at [79, 307] on textarea "To enrich screen reader interactions, please activate Accessibility in Grammarl…" at bounding box center [149, 307] width 219 height 18
click at [99, 307] on textarea "allow" at bounding box center [149, 307] width 219 height 18
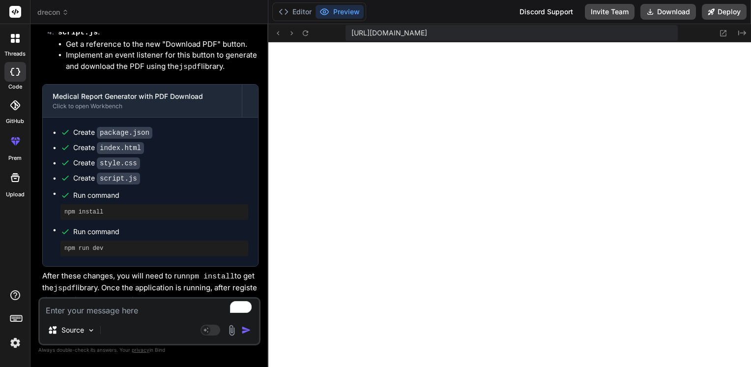
scroll to position [3538, 0]
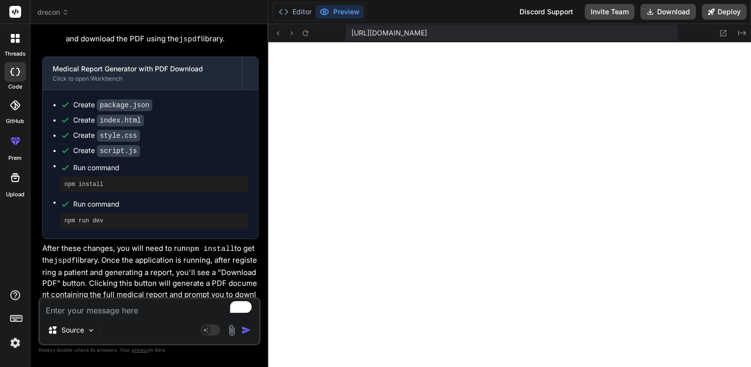
click at [108, 316] on textarea "To enrich screen reader interactions, please activate Accessibility in Grammarl…" at bounding box center [149, 307] width 219 height 18
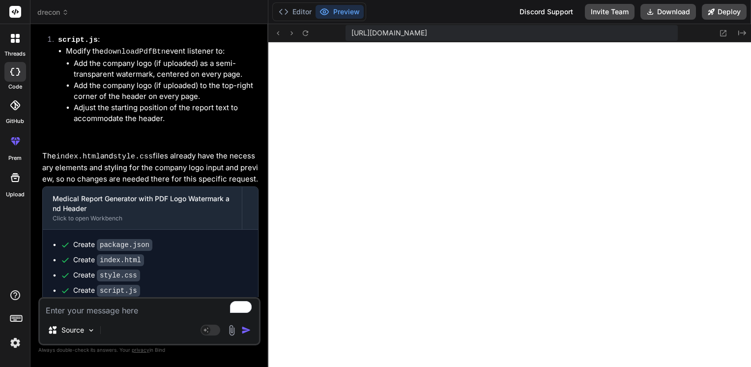
scroll to position [4798, 0]
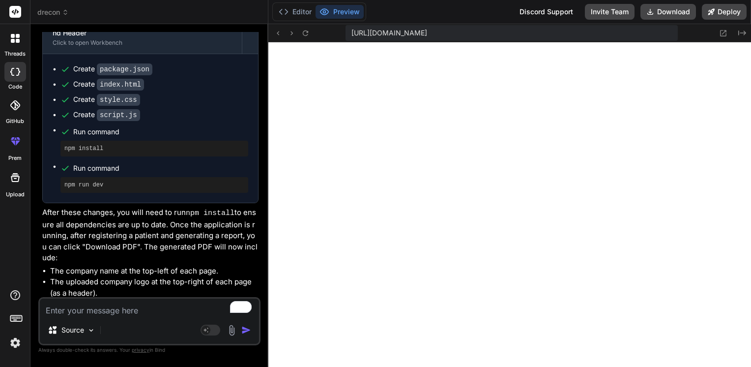
click at [59, 308] on textarea "To enrich screen reader interactions, please activate Accessibility in Grammarl…" at bounding box center [149, 307] width 219 height 18
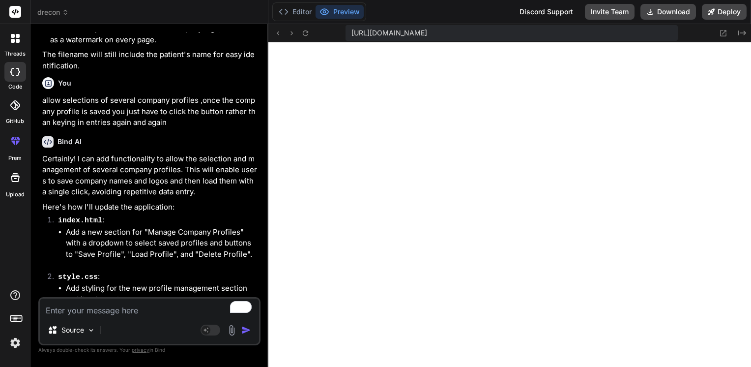
scroll to position [5074, 0]
click at [96, 310] on textarea "To enrich screen reader interactions, please activate Accessibility in Grammarl…" at bounding box center [149, 307] width 219 height 18
click at [248, 310] on icon "Open Grammarly. 0 Suggestions." at bounding box center [245, 307] width 9 height 9
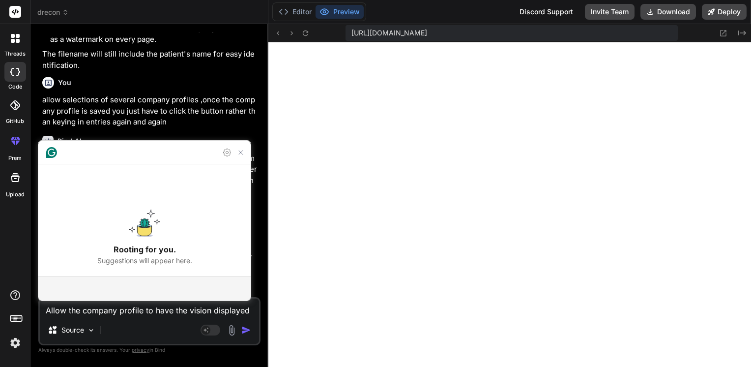
click at [244, 310] on textarea "Allow the company profile to have the vision displayed" at bounding box center [149, 307] width 219 height 18
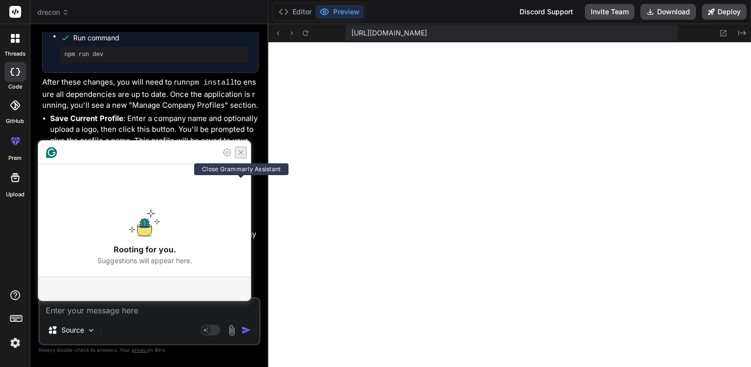
scroll to position [5617, 0]
click at [242, 156] on icon "Close Grammarly Assistant" at bounding box center [241, 153] width 8 height 8
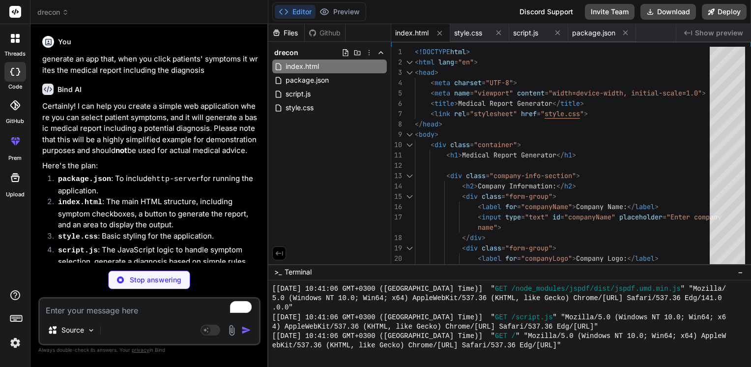
scroll to position [4862, 0]
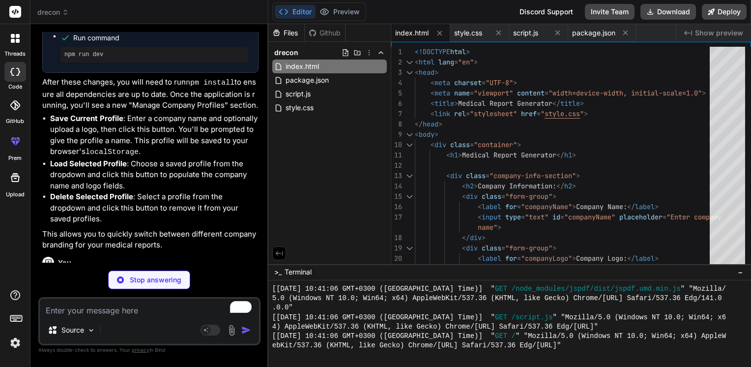
type textarea "x"
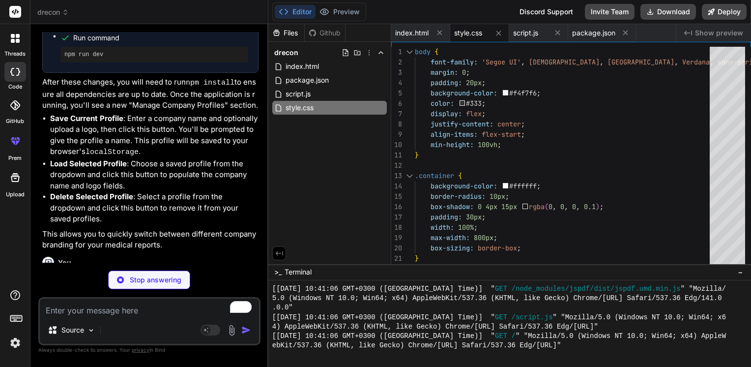
type textarea "x"
type textarea "});"
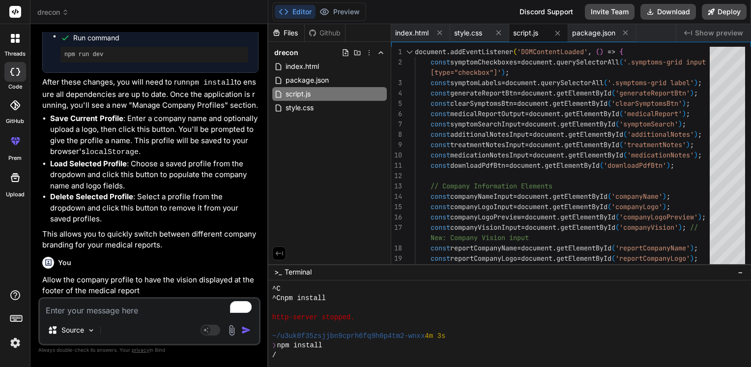
scroll to position [4994, 0]
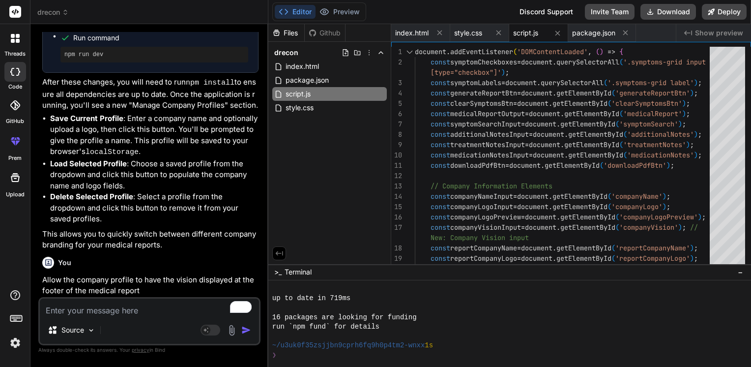
type textarea "x"
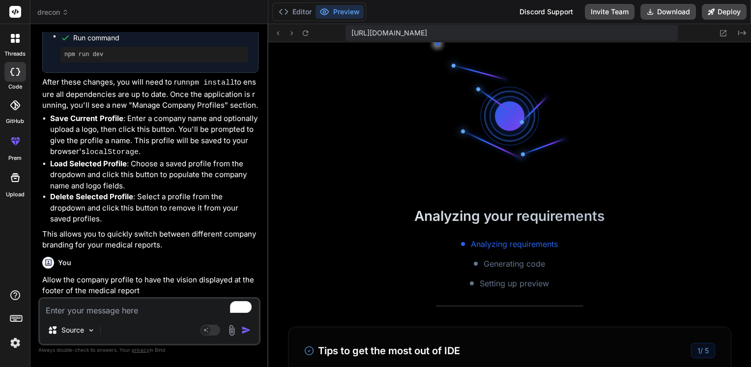
scroll to position [5447, 0]
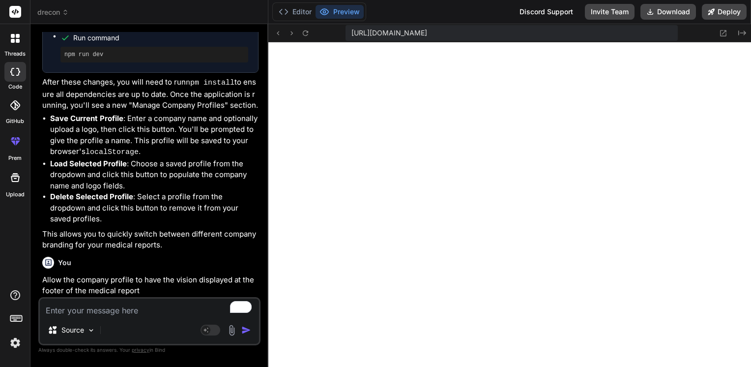
click at [137, 315] on textarea "To enrich screen reader interactions, please activate Accessibility in Grammarl…" at bounding box center [149, 307] width 219 height 18
type textarea "c"
type textarea "x"
type textarea "ch"
type textarea "x"
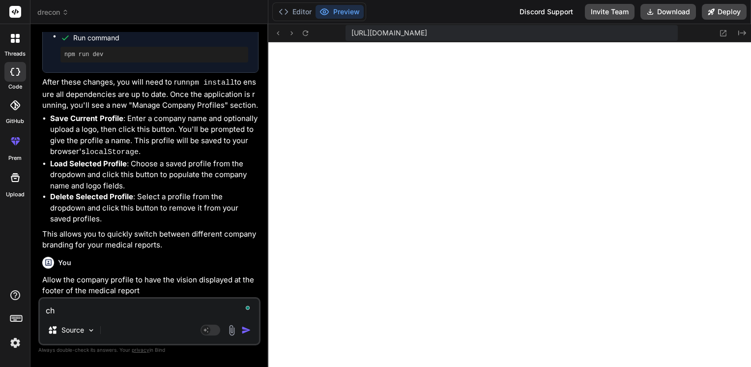
type textarea "cha"
type textarea "x"
type textarea "chan"
type textarea "x"
type textarea "chang"
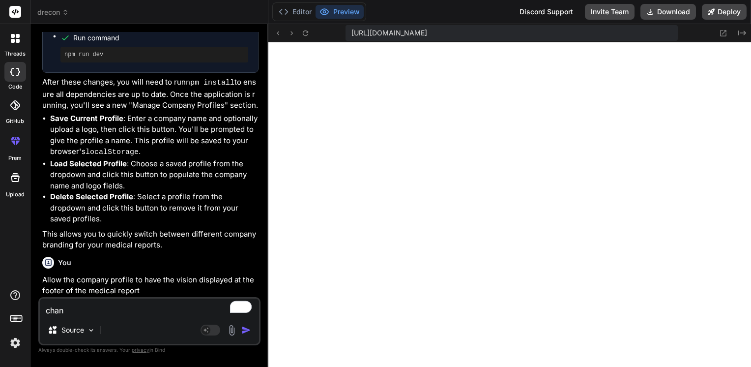
type textarea "x"
type textarea "change"
type textarea "x"
type textarea "changet"
type textarea "x"
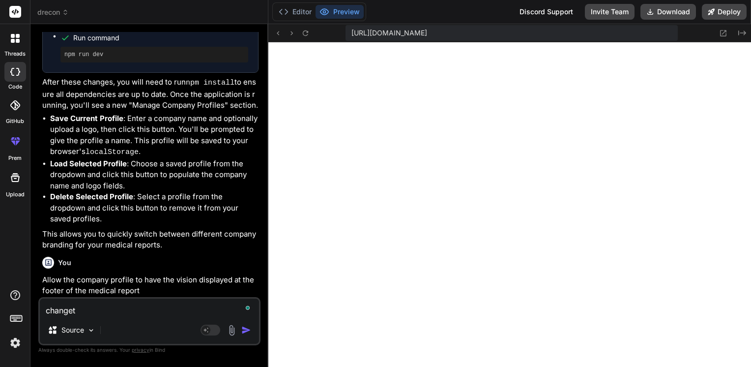
type textarea "change"
type textarea "x"
type textarea "change"
type textarea "x"
type textarea "change t"
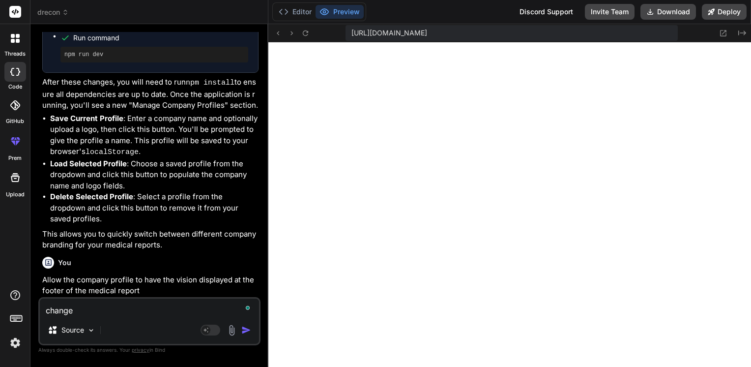
type textarea "x"
type textarea "change th"
type textarea "x"
type textarea "change the"
type textarea "x"
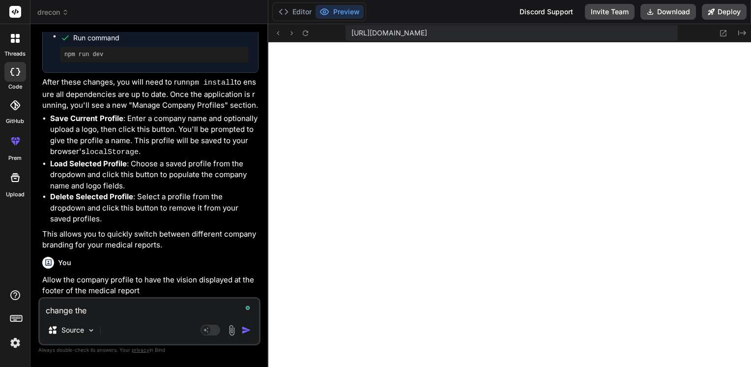
type textarea "change the"
type textarea "x"
type textarea "change the n"
type textarea "x"
type textarea "change the na"
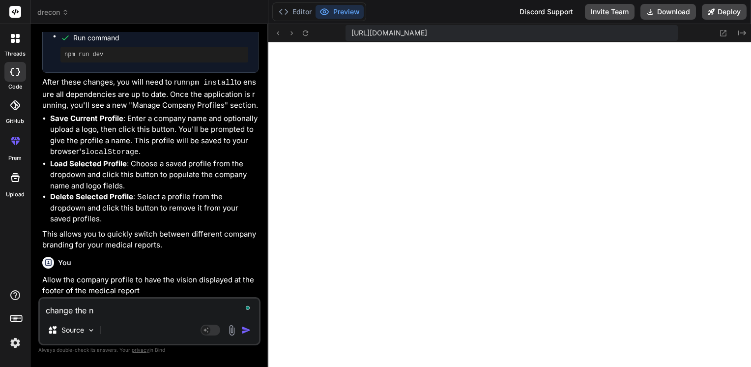
type textarea "x"
type textarea "change the nam"
type textarea "x"
type textarea "change the name"
type textarea "x"
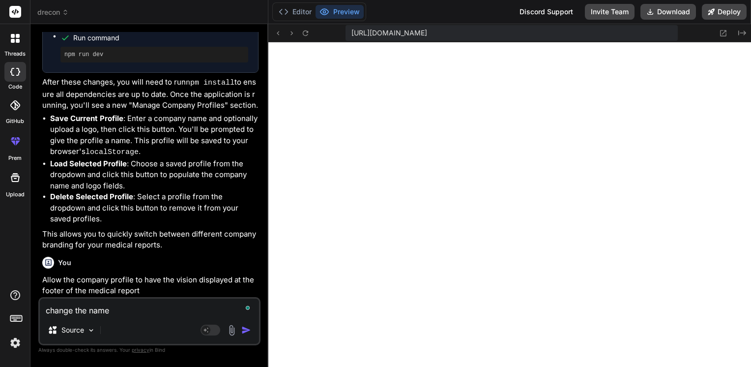
type textarea "change the name"
type textarea "x"
type textarea "change the name f"
type textarea "x"
type textarea "change the name fr"
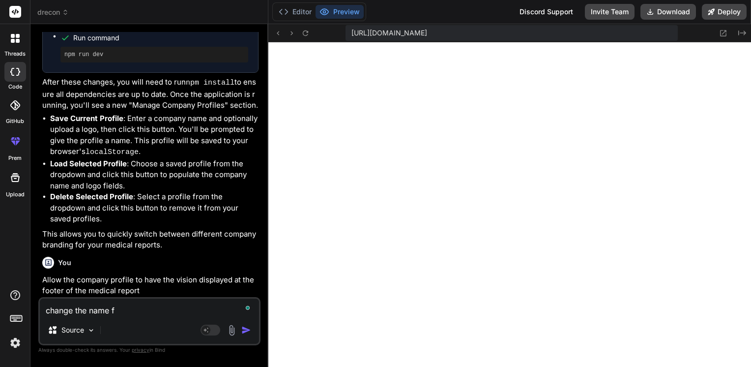
type textarea "x"
type textarea "change the name fro"
type textarea "x"
type textarea "change the name from"
type textarea "x"
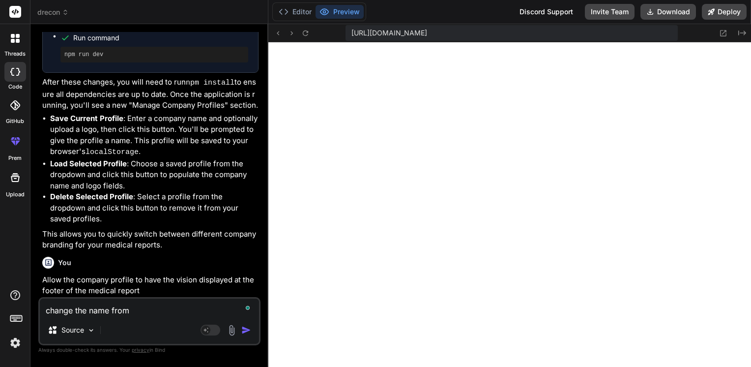
type textarea "change the name from"
type textarea "x"
type textarea "change the name from m"
type textarea "x"
type textarea "change the name from me"
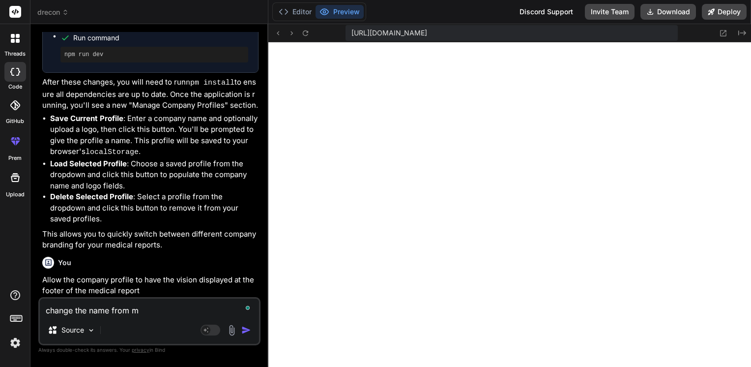
type textarea "x"
type textarea "change the name from med"
type textarea "x"
type textarea "change the name from medi"
type textarea "x"
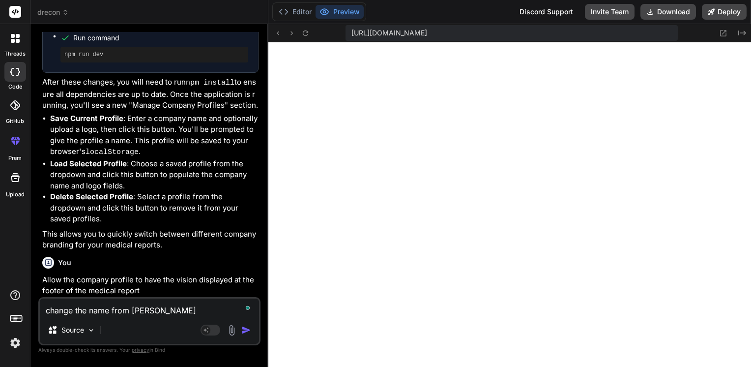
type textarea "change the name from medic"
type textarea "x"
type textarea "change the name from medica"
type textarea "x"
type textarea "change the name from medical"
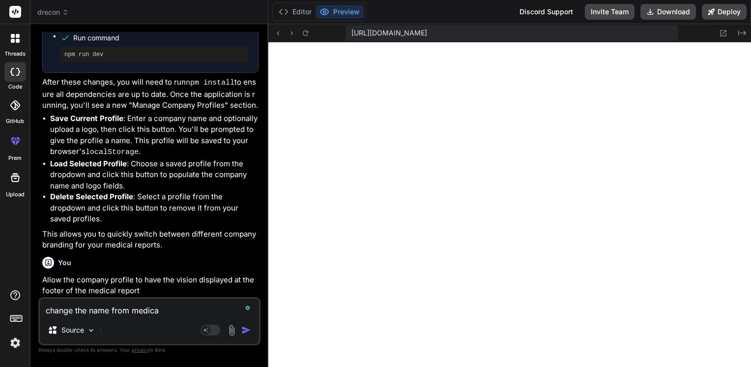
type textarea "x"
type textarea "change the name from medical"
type textarea "x"
type textarea "change the name from medical r"
type textarea "x"
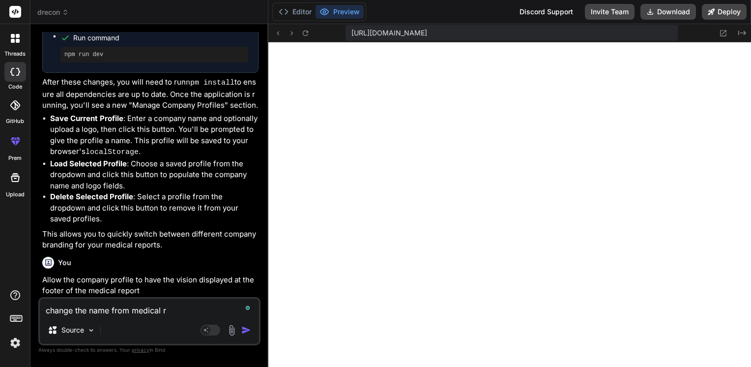
type textarea "change the name from medical re"
type textarea "x"
type textarea "change the name from medical rep"
type textarea "x"
type textarea "change the name from medical repo"
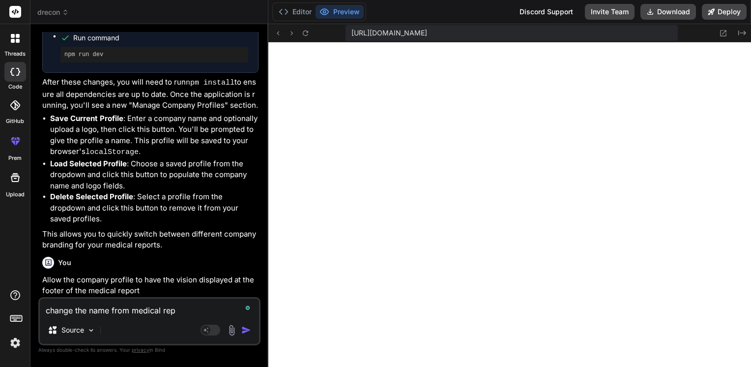
type textarea "x"
type textarea "change the name from medical repor"
type textarea "x"
type textarea "change the name from medical report"
type textarea "x"
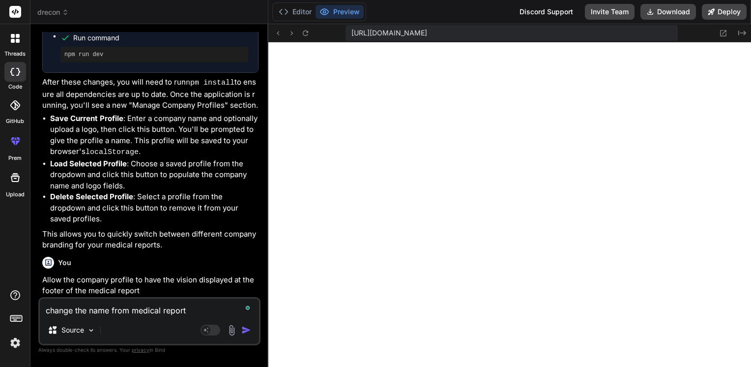
type textarea "change the name from medical report"
type textarea "x"
type textarea "change the name from medical report g"
type textarea "x"
type textarea "change the name from medical report ge"
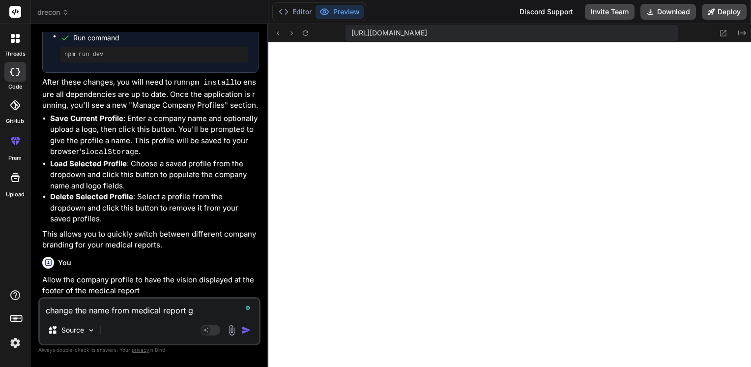
type textarea "x"
type textarea "change the name from medical report gem"
type textarea "x"
type textarea "change the name from medical report geme"
type textarea "x"
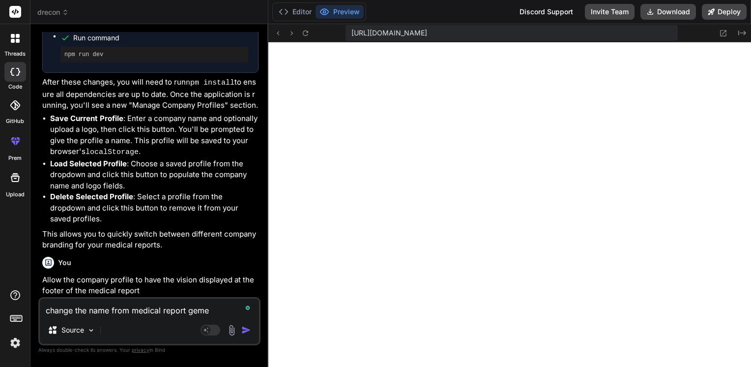
type textarea "change the name from medical report gem"
type textarea "x"
type textarea "change the name from medical report ge"
type textarea "x"
type textarea "change the name from medical report gen"
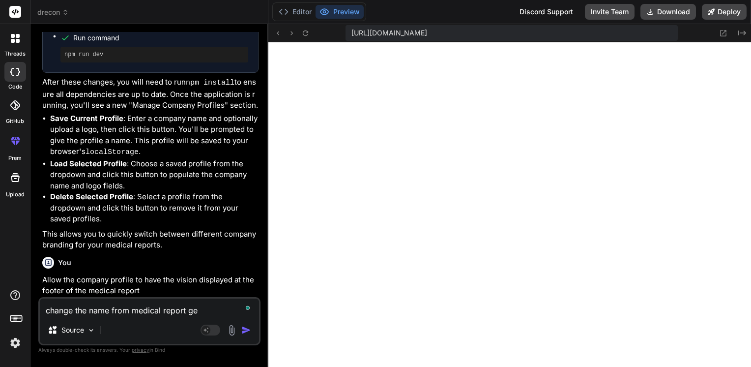
type textarea "x"
type textarea "change the name from medical report gene"
type textarea "x"
type textarea "change the name from medical report gener"
type textarea "x"
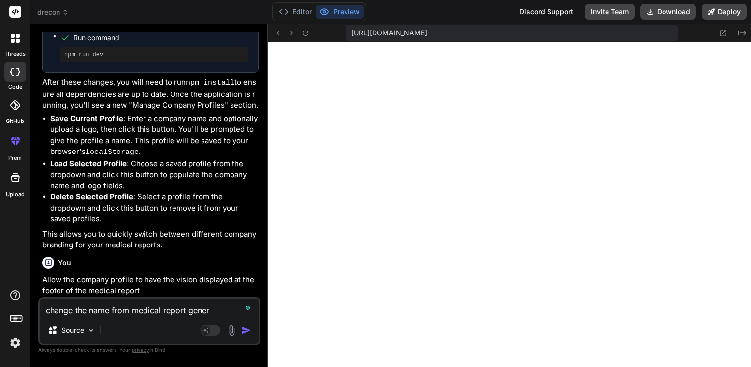
type textarea "change the name from medical report genera"
type textarea "x"
type textarea "change the name from medical report generat"
type textarea "x"
type textarea "change the name from medical report generato"
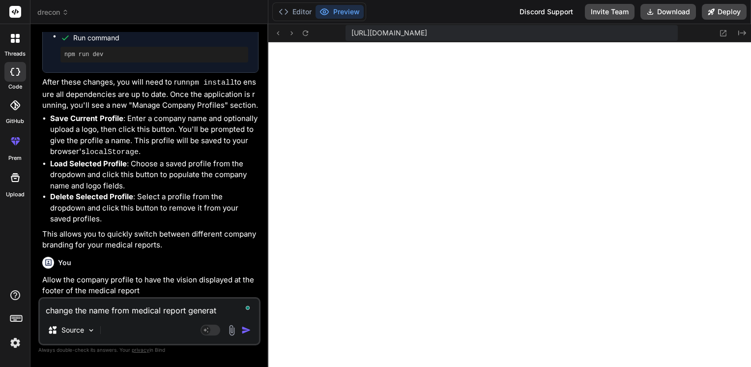
type textarea "x"
type textarea "change the name from medical report generator"
type textarea "x"
type textarea "change the name from medical report generator"
type textarea "x"
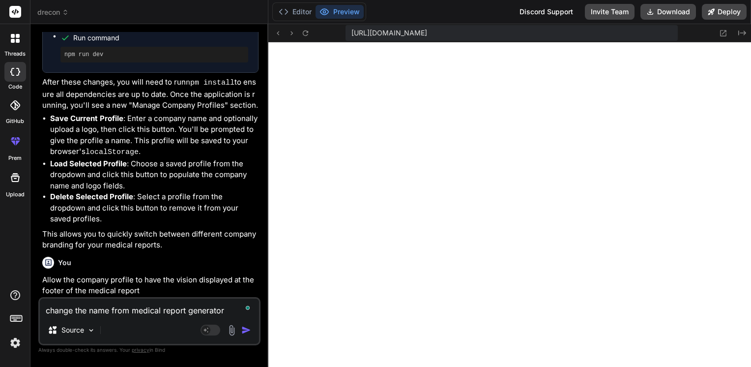
type textarea "change the name from medical report generator t"
type textarea "x"
type textarea "change the name from medical report generator to"
type textarea "x"
type textarea "change the name from medical report generator to"
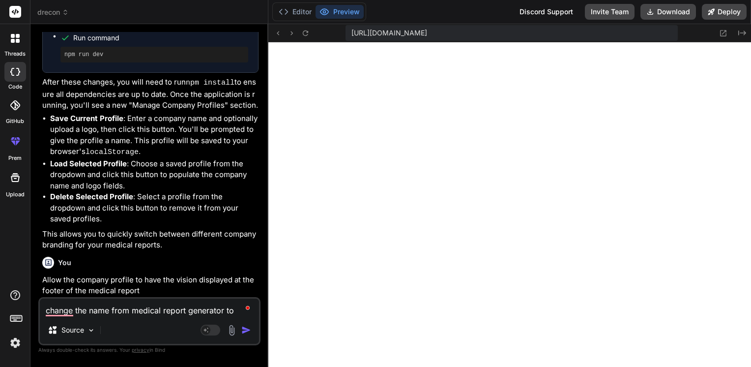
type textarea "x"
type textarea "change the name from medical report generator to m"
type textarea "x"
type textarea "change the name from medical report generator to me"
type textarea "x"
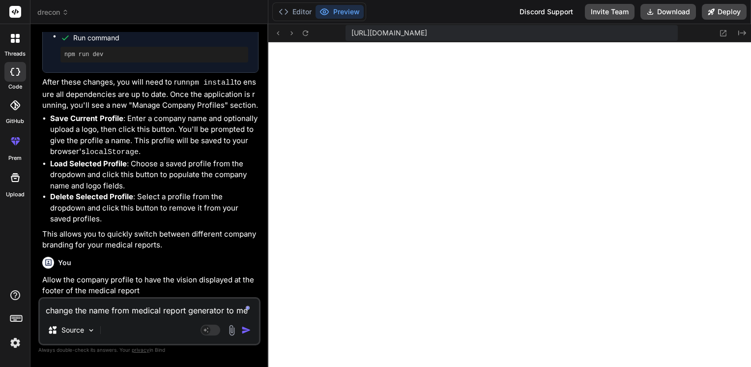
type textarea "change the name from medical report generator to med"
type textarea "x"
type textarea "change the name from medical report generator to medi"
type textarea "x"
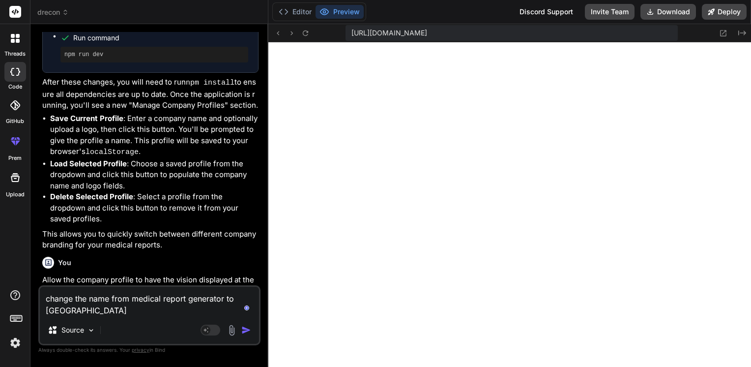
type textarea "change the name from medical report generator to medic"
type textarea "x"
type textarea "change the name from medical report generator to medica"
type textarea "x"
type textarea "change the name from medical report generator to medical"
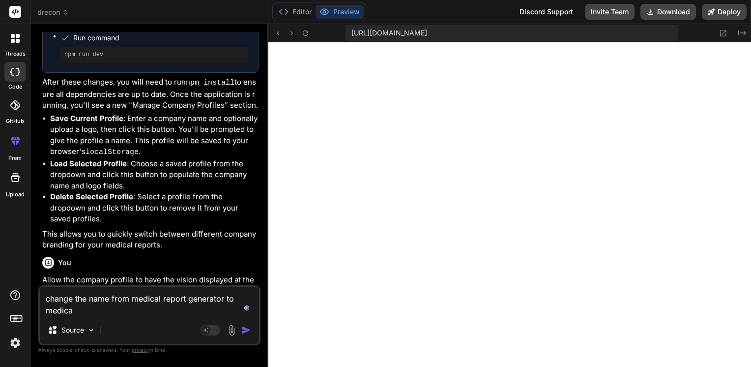
type textarea "x"
type textarea "change the name from medical report generator to medical"
type textarea "x"
type textarea "change the name from medical report generator to medical r"
type textarea "x"
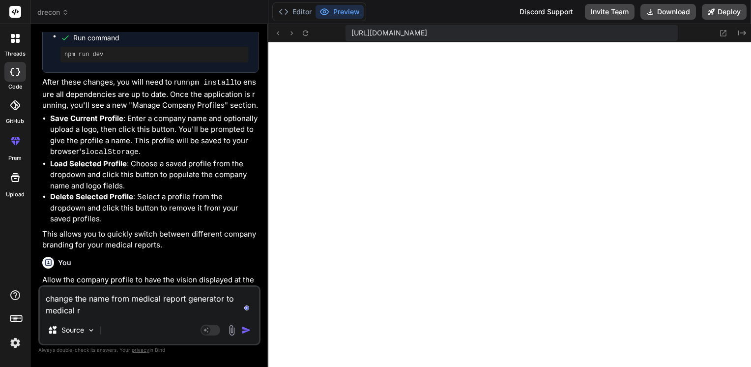
type textarea "change the name from medical report generator to medical re"
type textarea "x"
type textarea "change the name from medical report generator to medical rep"
type textarea "x"
type textarea "change the name from medical report generator to medical repo"
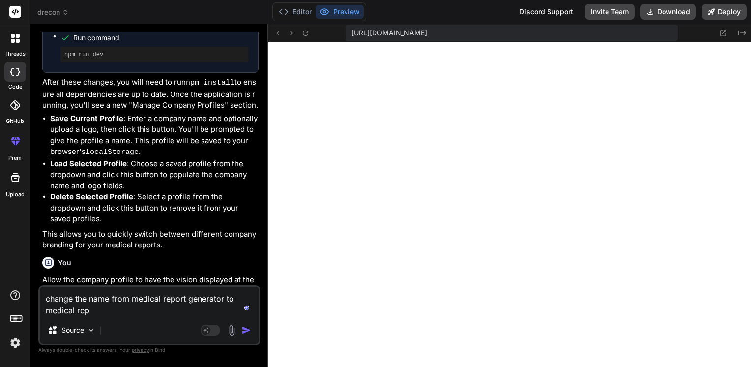
type textarea "x"
type textarea "change the name from medical report generator to medical repor"
type textarea "x"
type textarea "change the name from medical report generator to medical report"
type textarea "x"
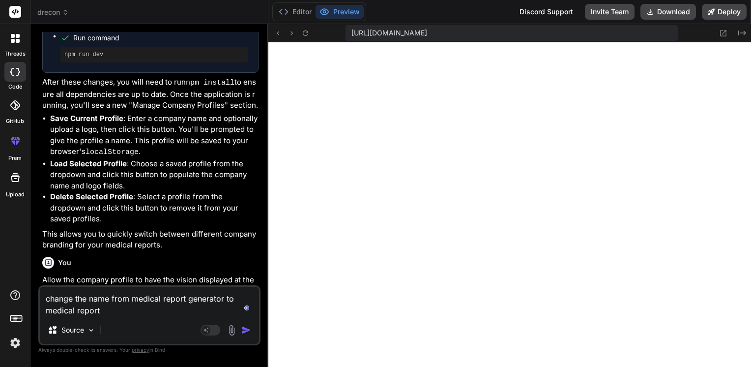
type textarea "change the name from medical report generator to medical report"
type textarea "x"
type textarea "change the name from medical report generator to medical report v"
type textarea "x"
type textarea "change the name from medical report generator to medical report ve"
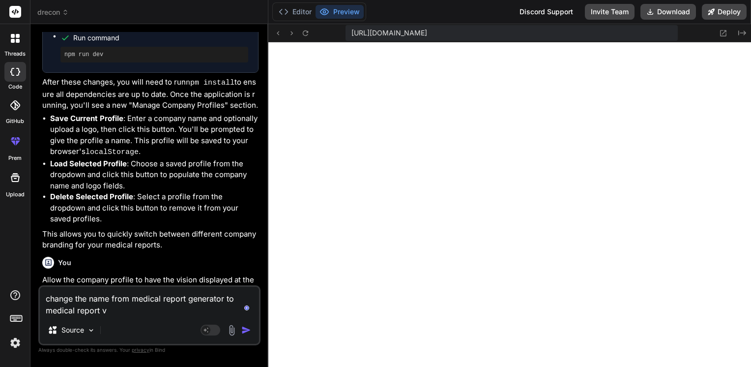
type textarea "x"
type textarea "change the name from medical report generator to medical report ver"
type textarea "x"
type textarea "change the name from medical report generator to medical report vers"
type textarea "x"
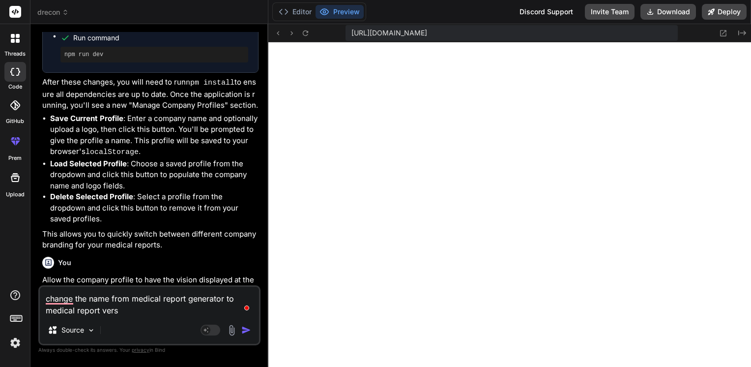
type textarea "change the name from medical report generator to medical report versi"
type textarea "x"
type textarea "change the name from medical report generator to medical report versio"
type textarea "x"
type textarea "change the name from medical report generator to medical report version"
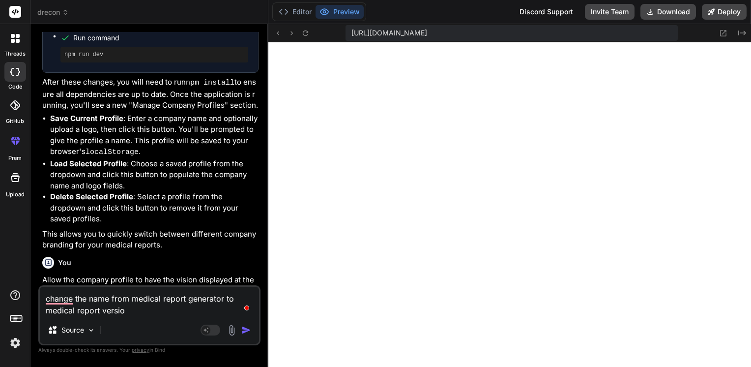
type textarea "x"
type textarea "change the name from medical report generator to medical report version1"
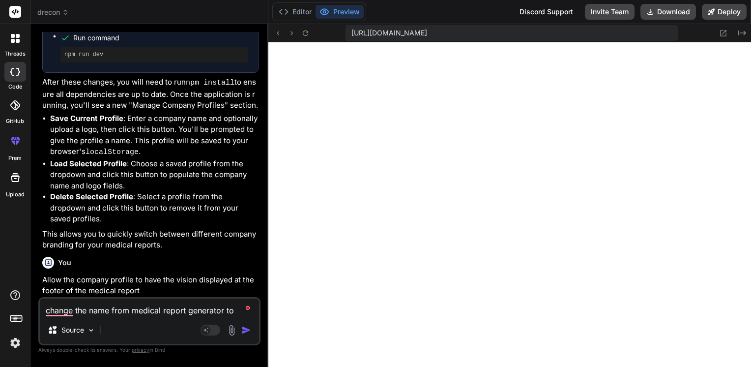
type textarea "x"
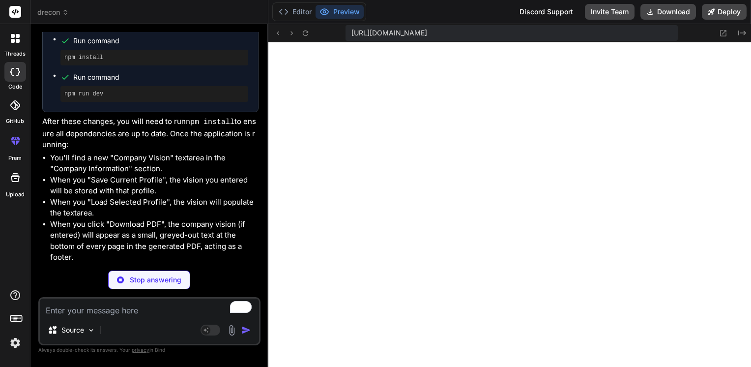
scroll to position [6251, 0]
type textarea "x"
type textarea "</div> <!-- Include jsPDF library --> <script src="./node_modules/jspdf/dist/js…"
type textarea "x"
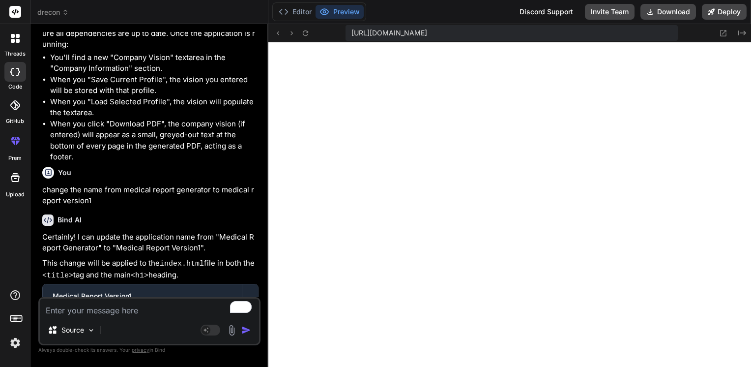
scroll to position [6395, 0]
